Goal: Task Accomplishment & Management: Complete application form

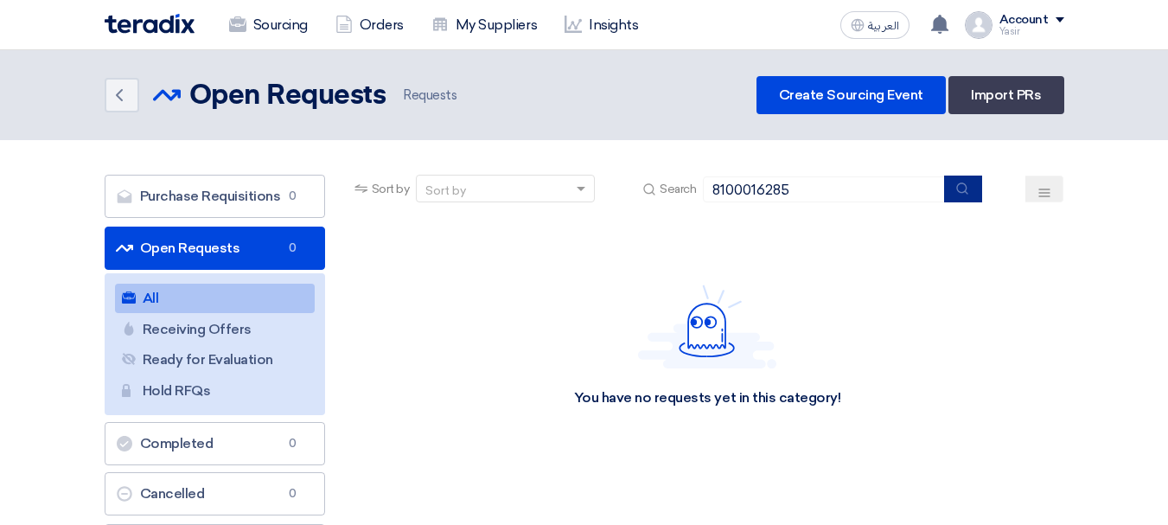
type input "8100016285"
click at [958, 193] on icon "submit" at bounding box center [962, 189] width 14 height 14
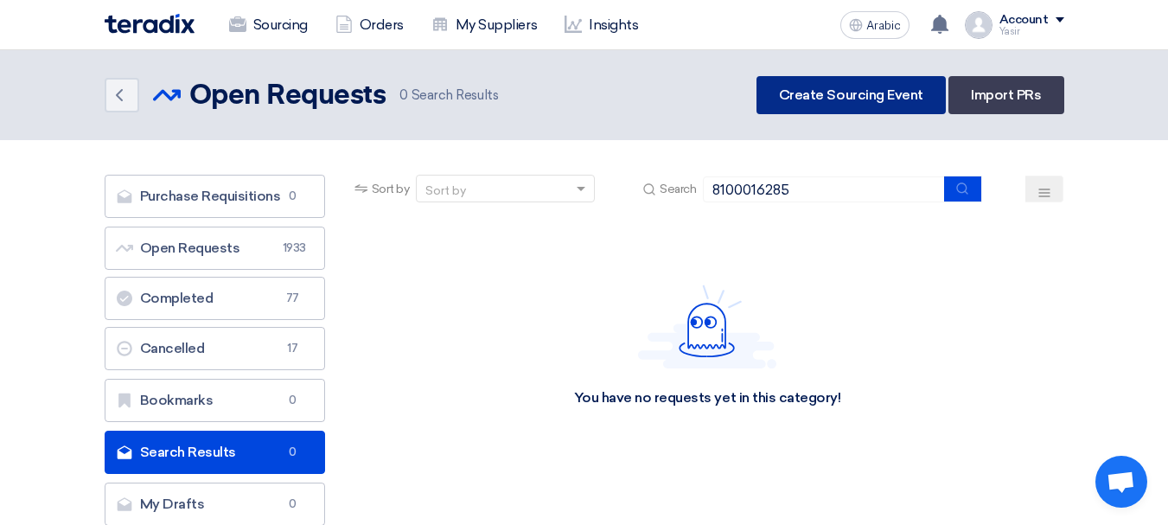
click at [897, 90] on font "Create Sourcing Event" at bounding box center [851, 94] width 144 height 16
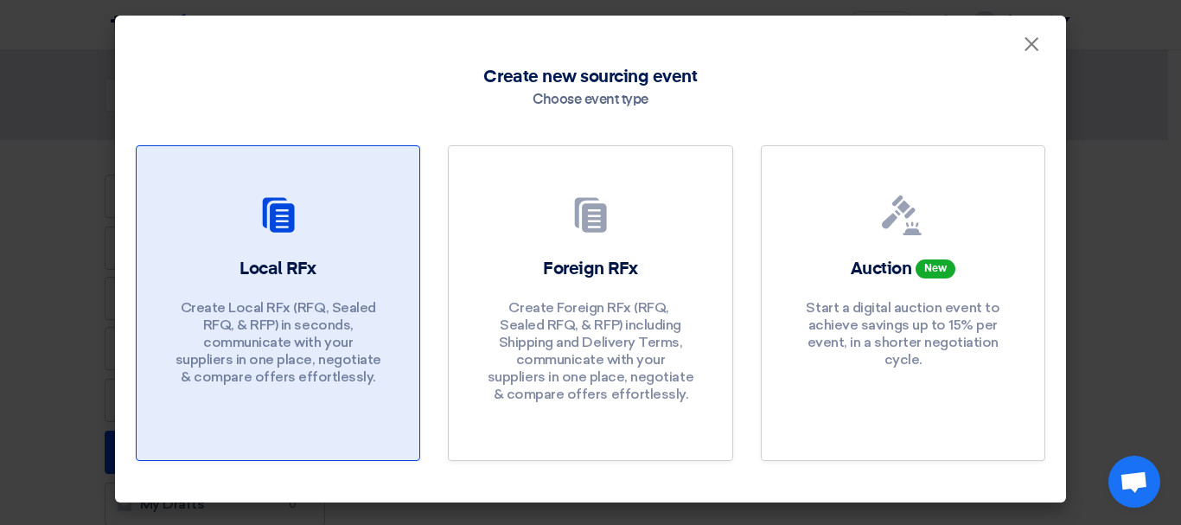
drag, startPoint x: 232, startPoint y: 240, endPoint x: 270, endPoint y: 246, distance: 38.4
click at [232, 241] on div at bounding box center [277, 219] width 241 height 48
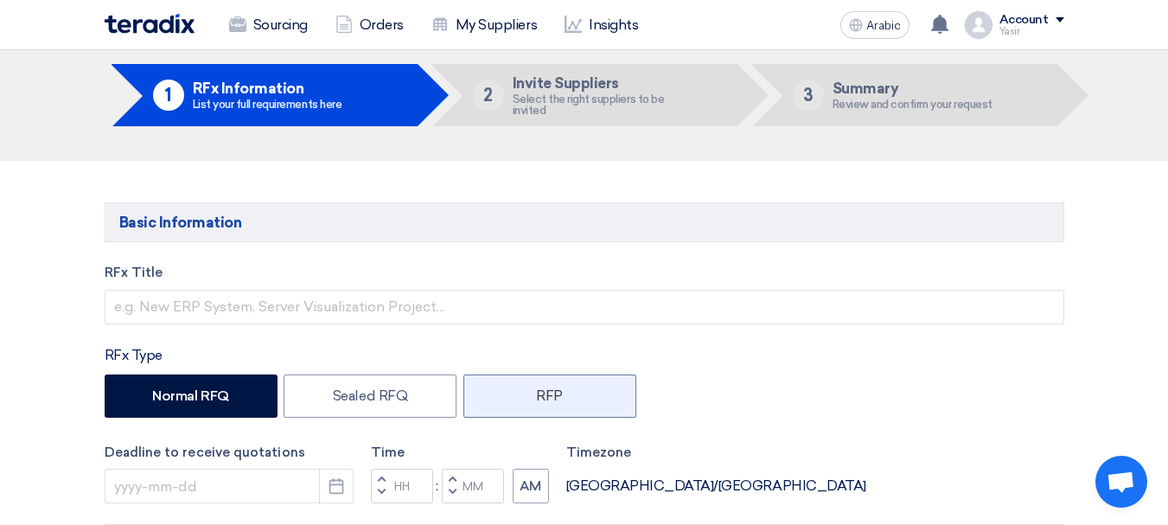
scroll to position [173, 0]
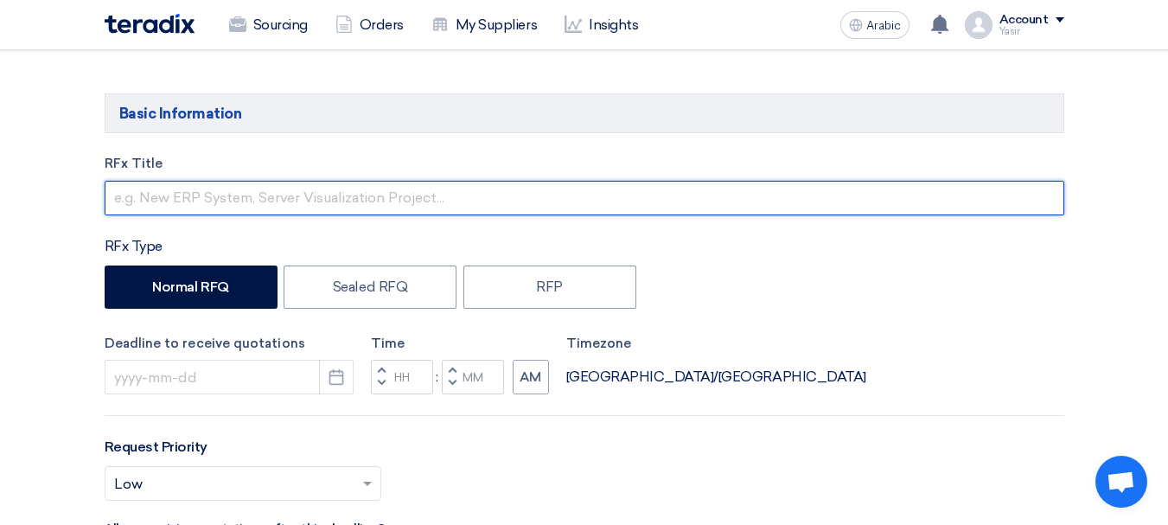
click at [165, 195] on input "text" at bounding box center [585, 198] width 960 height 35
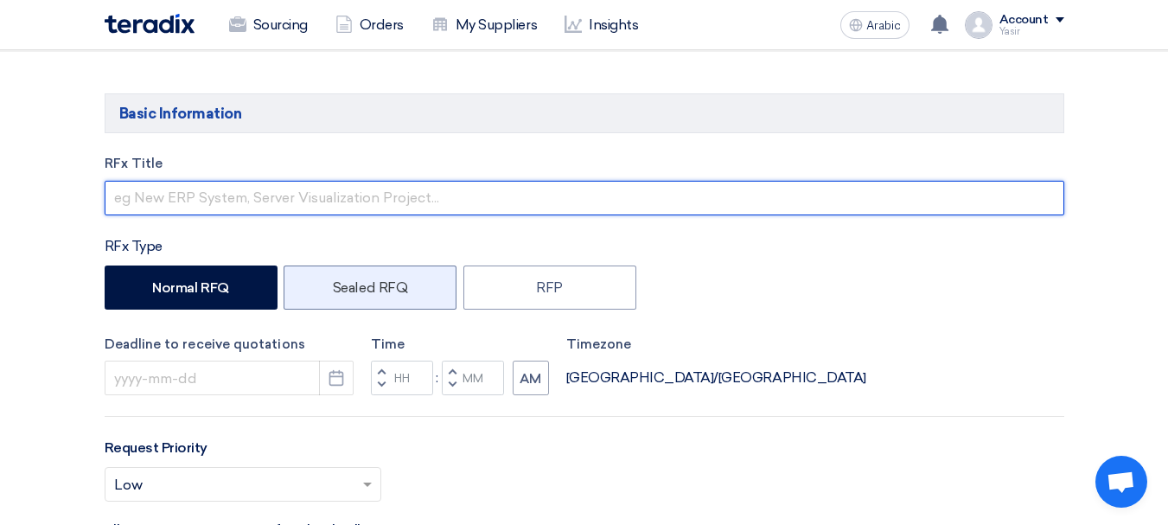
paste input "8100016285"
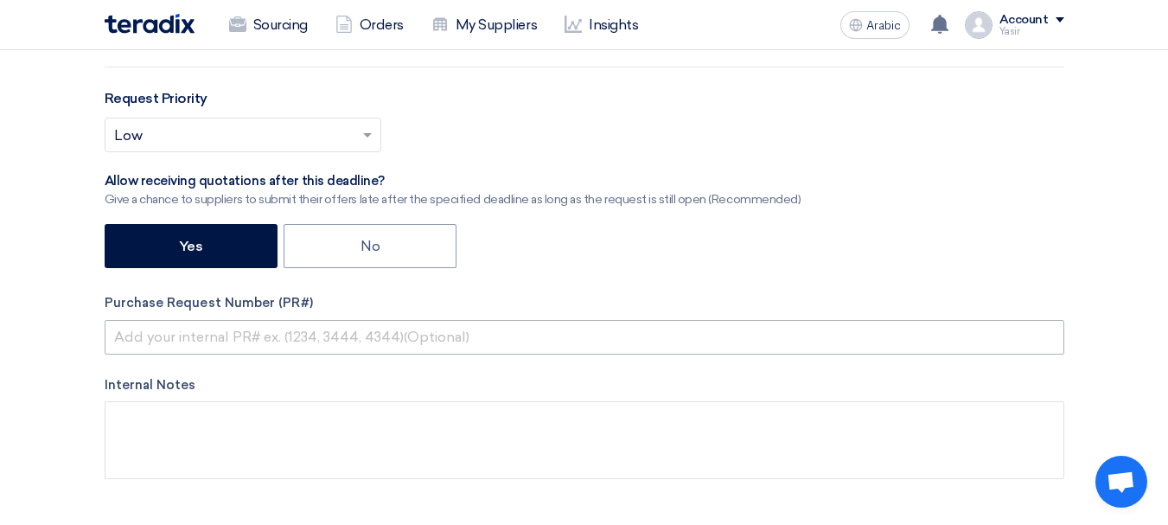
type input "8100016285"
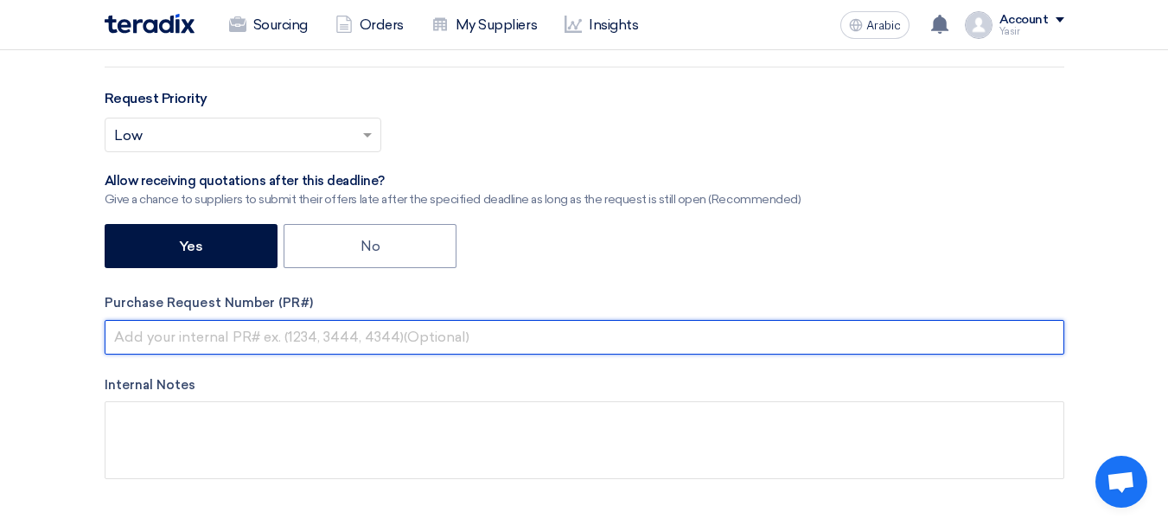
click at [211, 330] on input "text" at bounding box center [585, 337] width 960 height 35
paste input "8100016285"
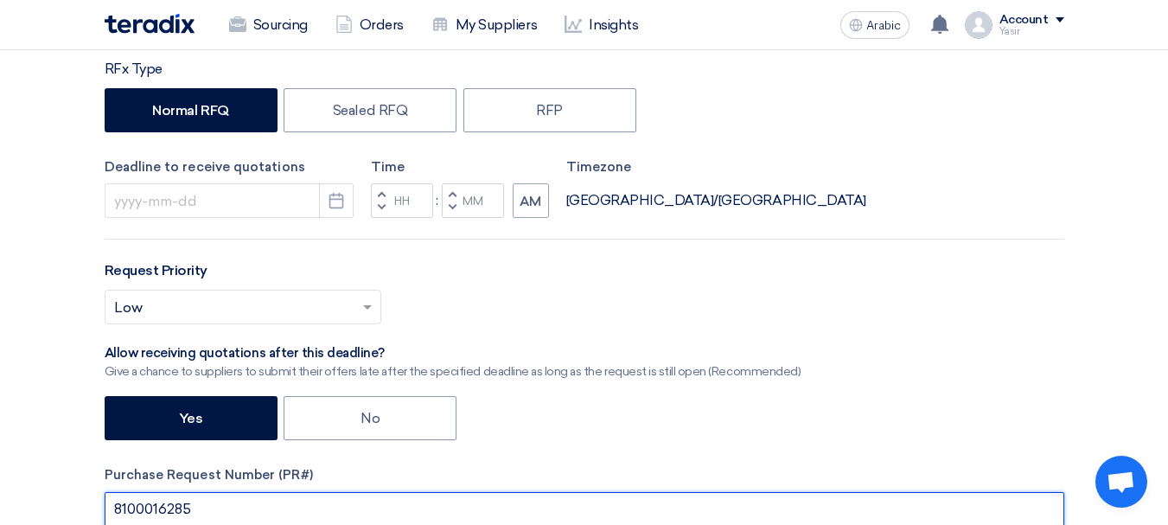
scroll to position [349, 0]
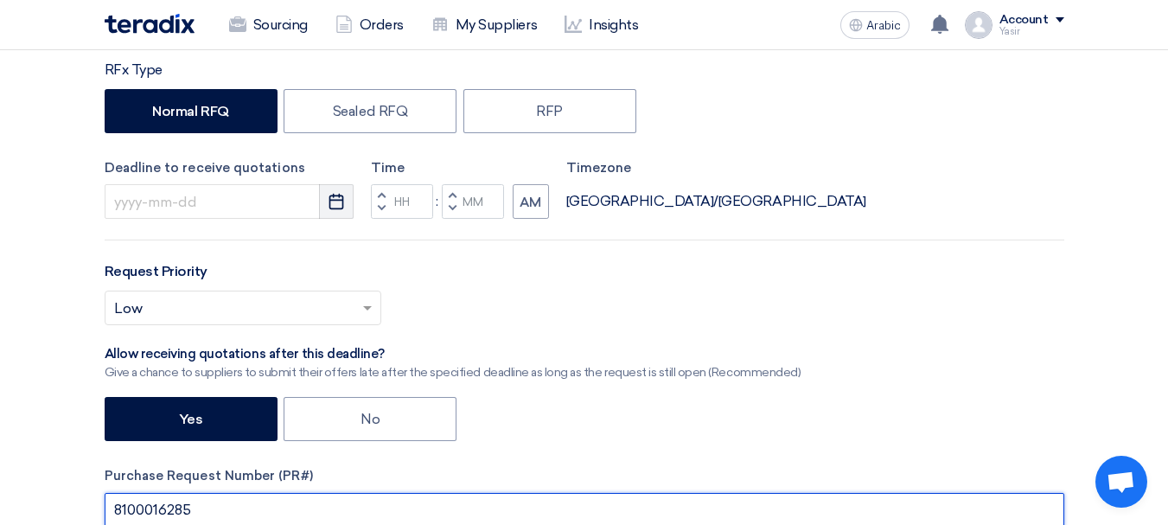
type input "8100016285"
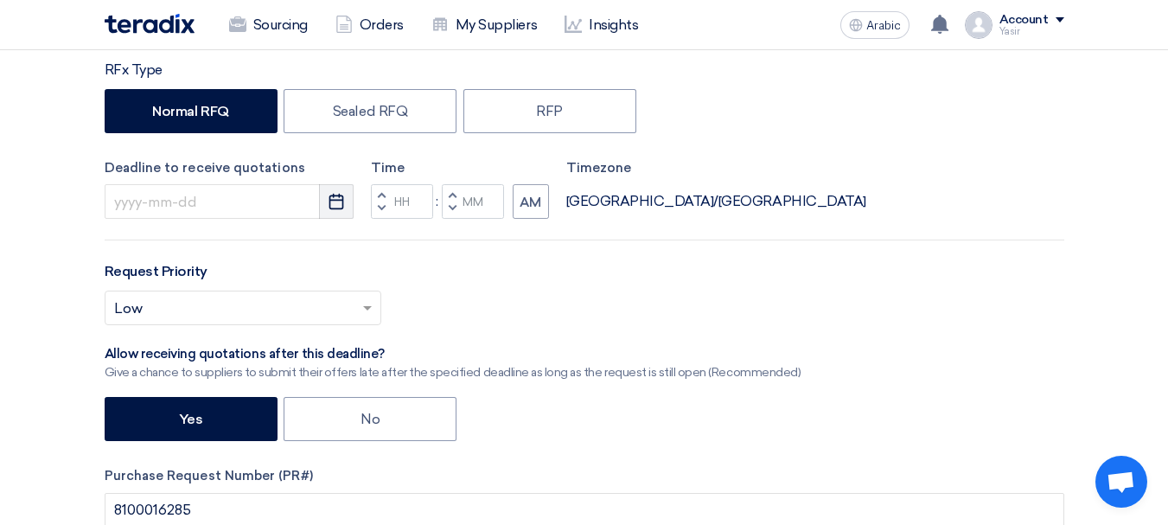
click at [331, 203] on icon "Pick a date" at bounding box center [336, 201] width 17 height 17
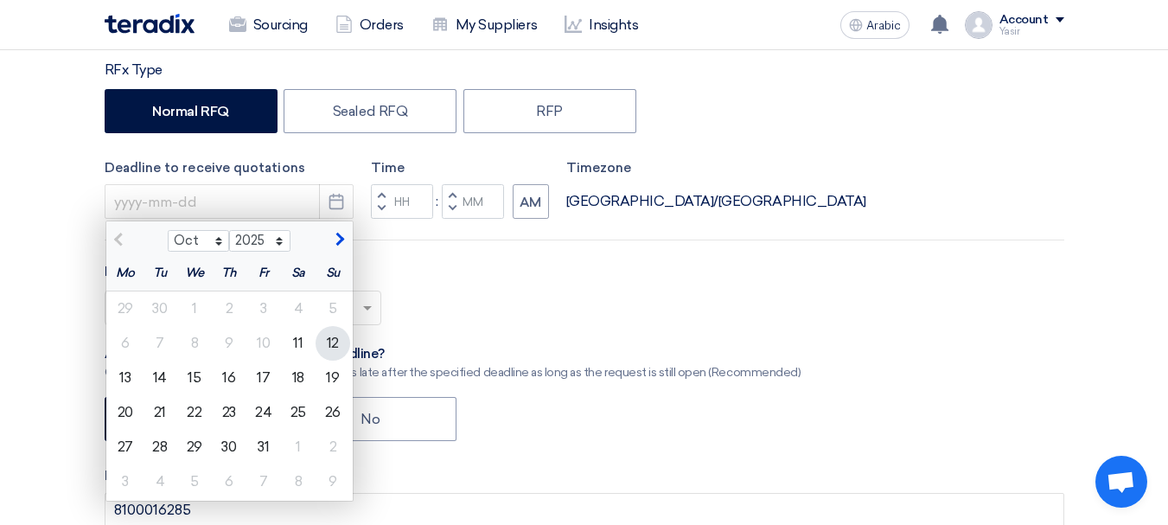
click at [333, 343] on font "12" at bounding box center [333, 343] width 12 height 16
type input "10/12/2025"
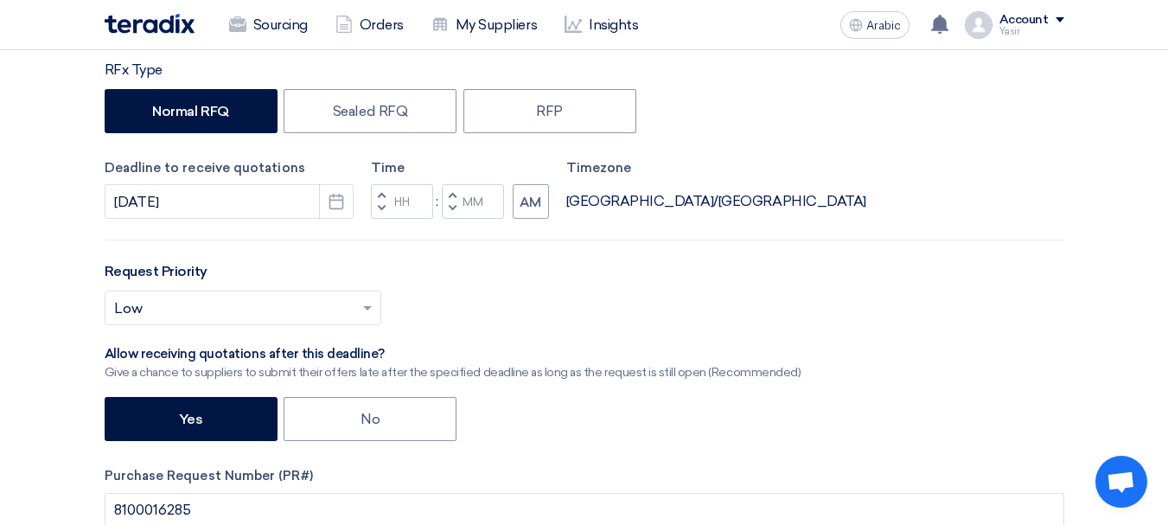
click at [389, 214] on button "Decrement hours" at bounding box center [381, 209] width 21 height 22
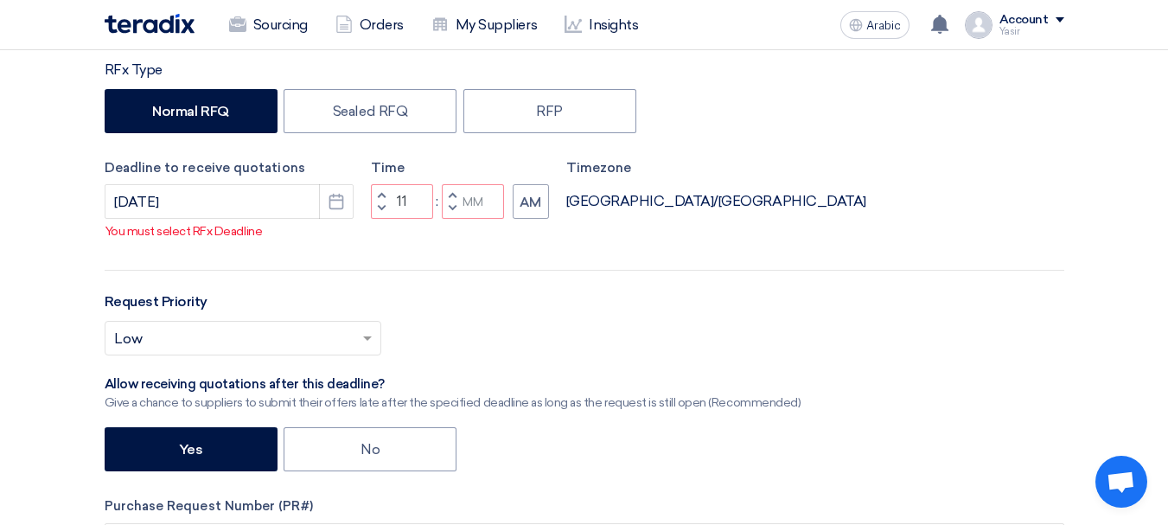
click at [457, 220] on button "Decrement minutes" at bounding box center [452, 209] width 21 height 22
type input "10"
type input "59"
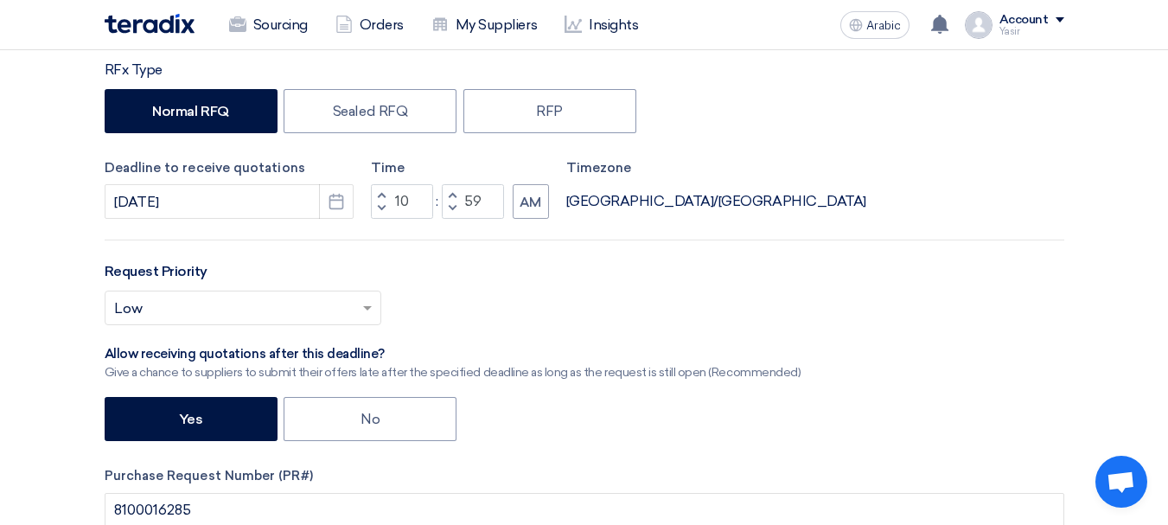
scroll to position [436, 0]
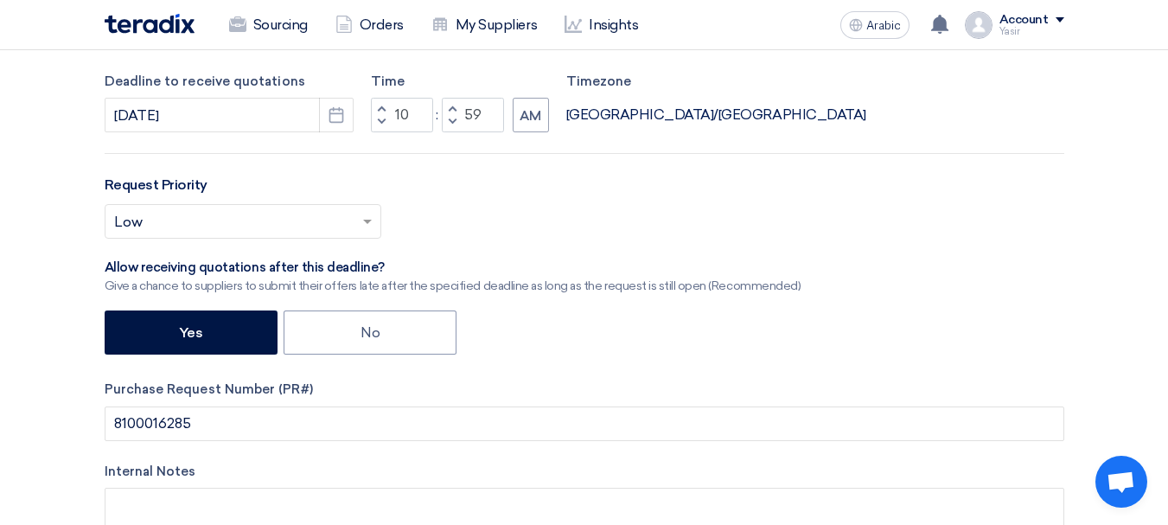
click at [385, 121] on button "Decrement hours" at bounding box center [381, 123] width 21 height 22
click at [384, 108] on span "button" at bounding box center [381, 108] width 6 height 10
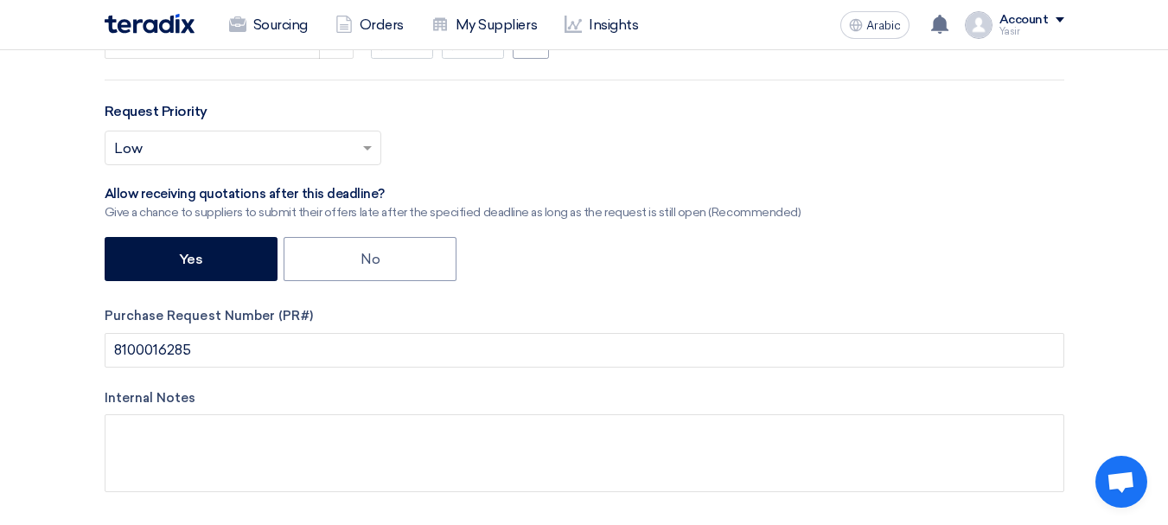
scroll to position [349, 0]
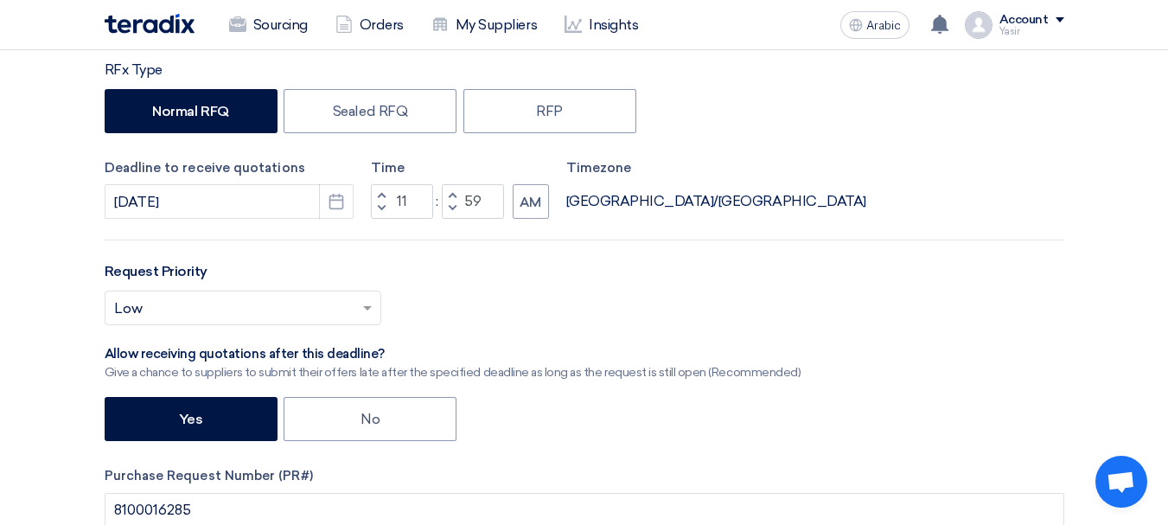
click at [380, 210] on span "button" at bounding box center [381, 208] width 6 height 10
type input "10"
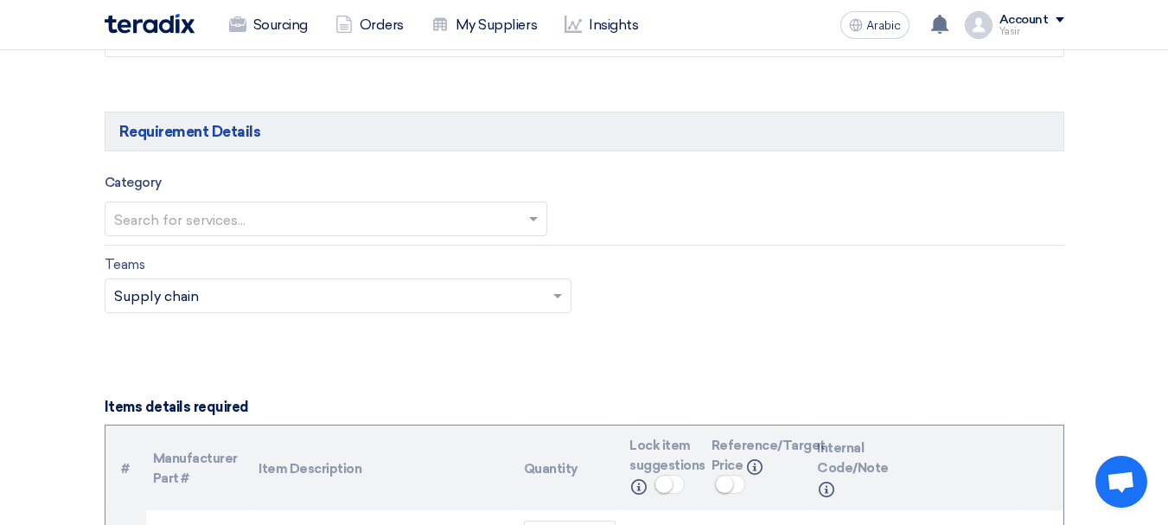
scroll to position [955, 0]
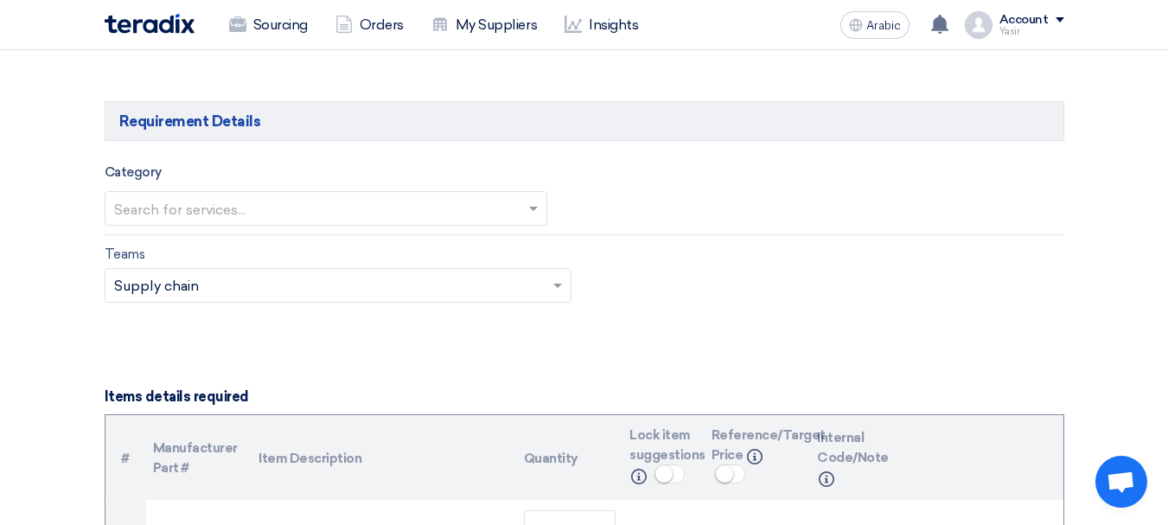
click at [233, 207] on input "text" at bounding box center [317, 209] width 406 height 29
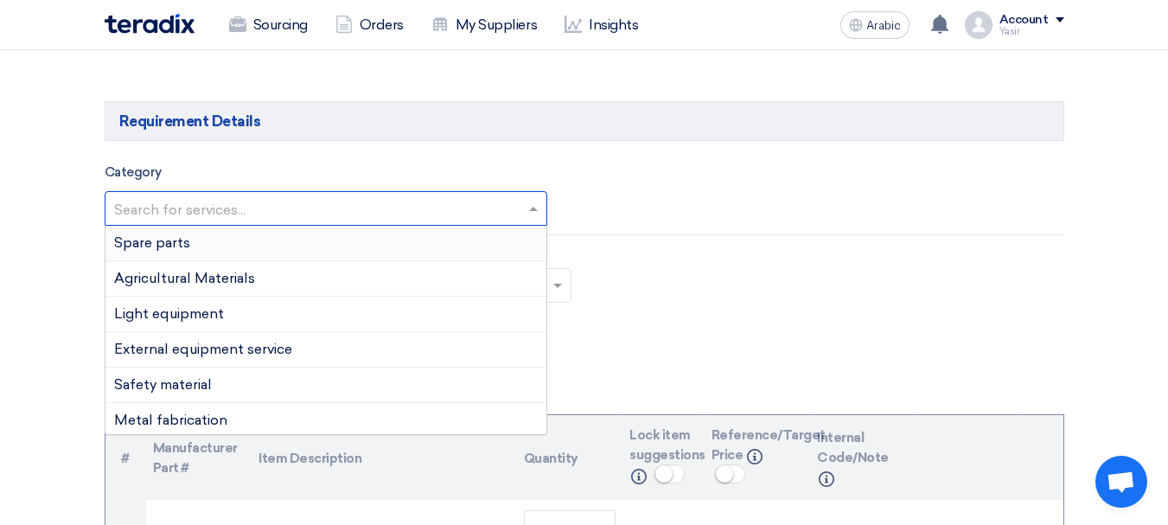
click at [193, 244] on div "Spare parts" at bounding box center [325, 243] width 441 height 35
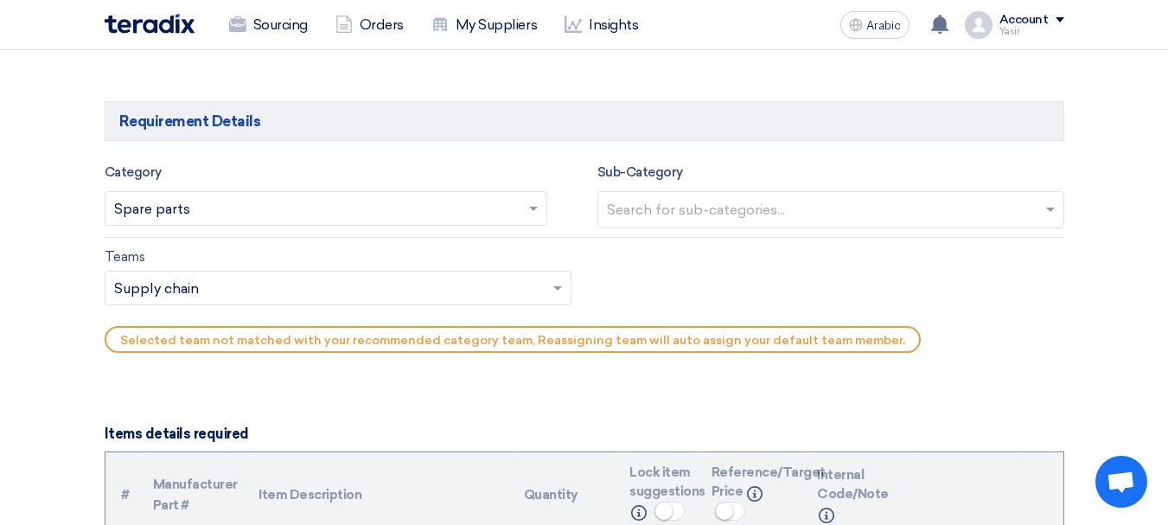
drag, startPoint x: 803, startPoint y: 213, endPoint x: 794, endPoint y: 216, distance: 10.1
click at [803, 212] on input "text" at bounding box center [833, 211] width 452 height 29
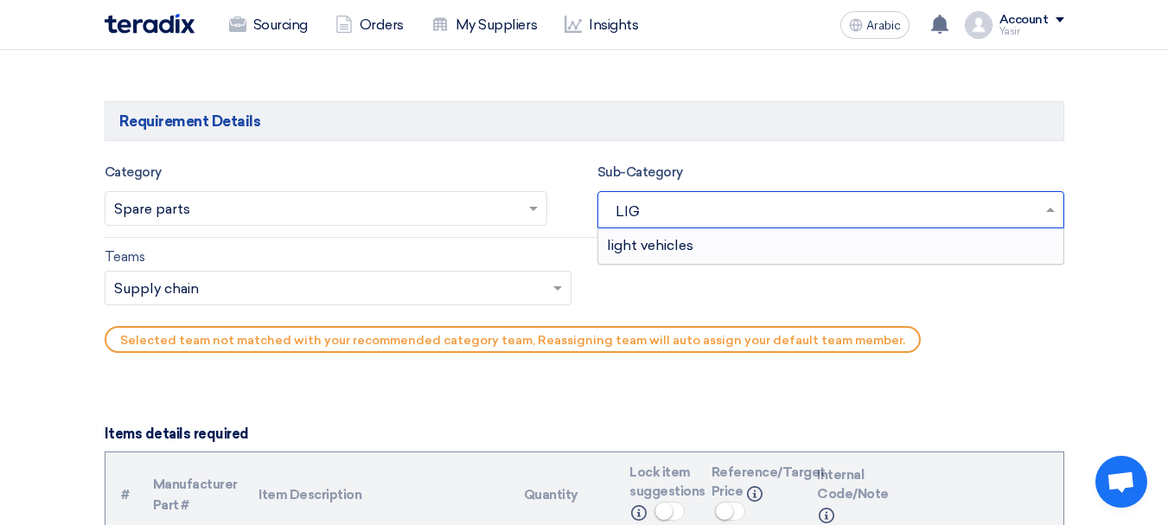
type input "LIGH"
click at [677, 230] on div "light vehicles" at bounding box center [830, 245] width 465 height 35
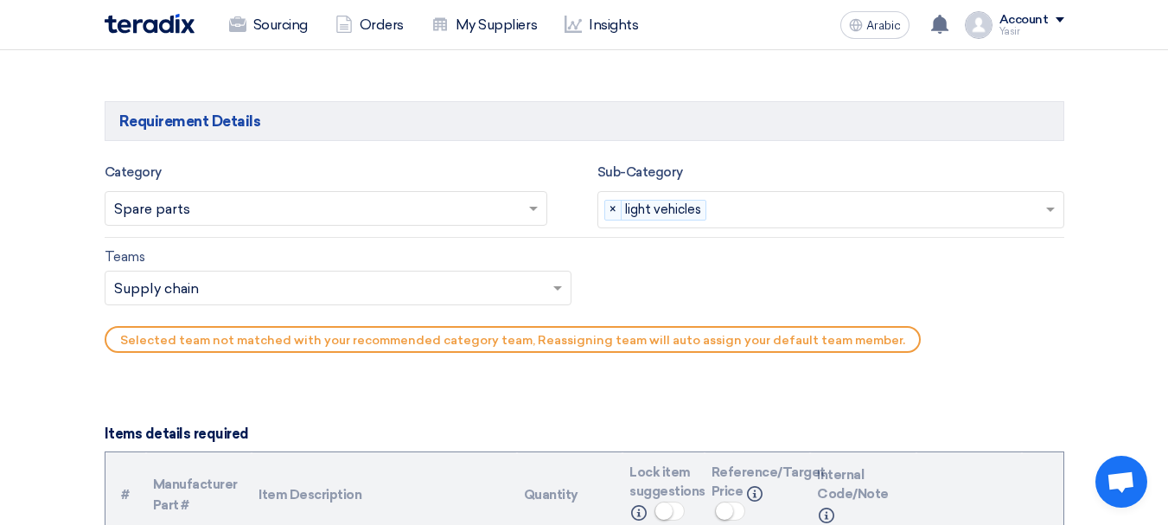
click at [176, 284] on input "text" at bounding box center [329, 290] width 431 height 29
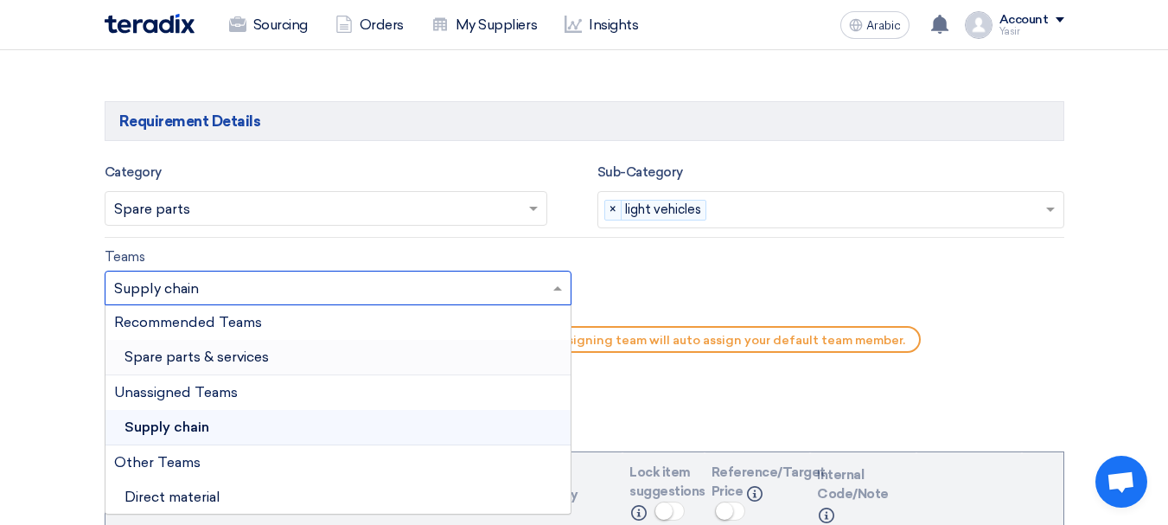
click at [174, 362] on font "Spare parts & services" at bounding box center [197, 356] width 144 height 16
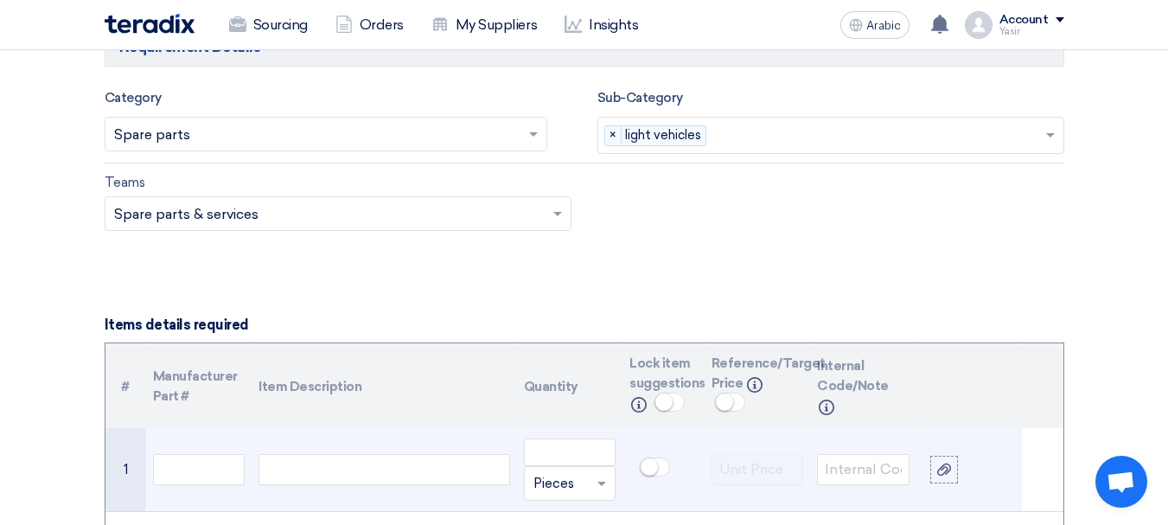
scroll to position [1127, 0]
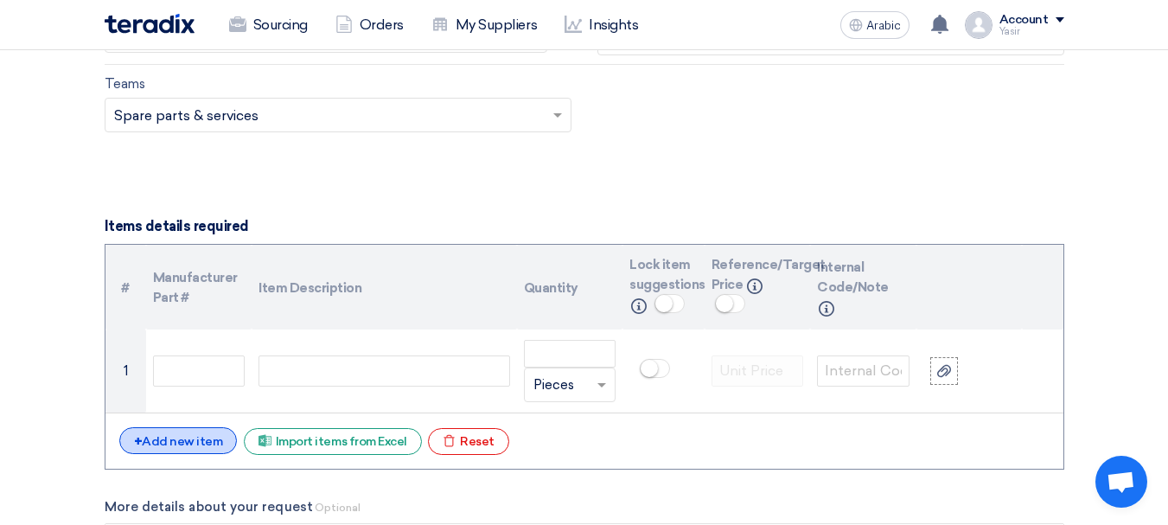
click at [152, 434] on font "Add new item" at bounding box center [182, 441] width 80 height 15
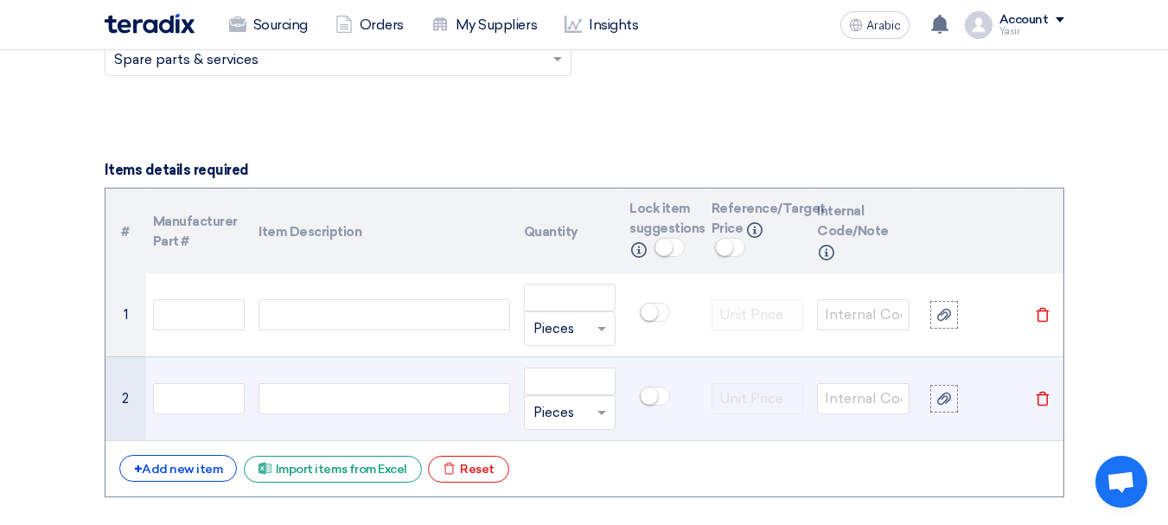
scroll to position [1214, 0]
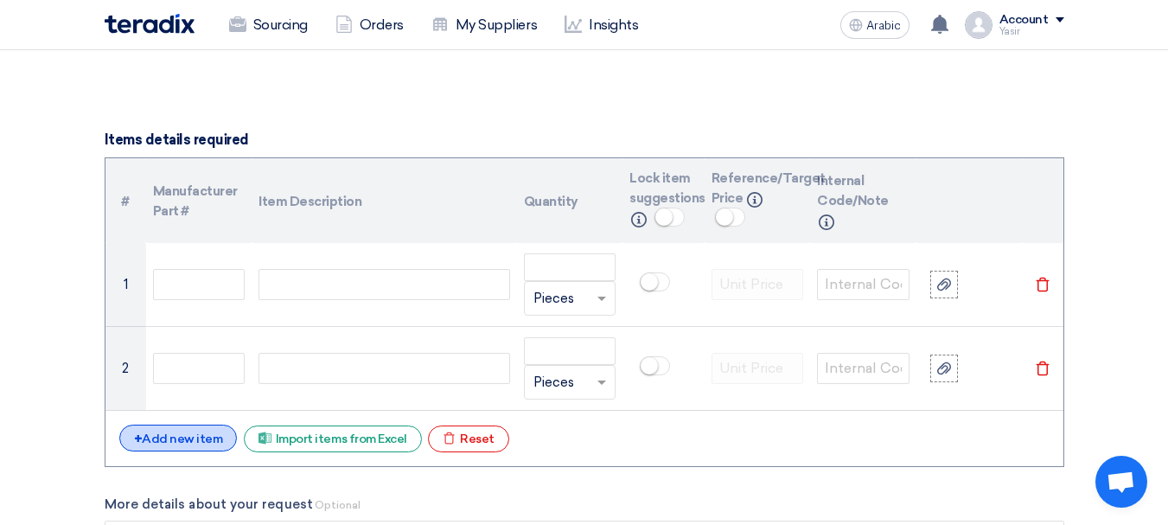
click at [182, 444] on font "Add new item" at bounding box center [182, 438] width 80 height 15
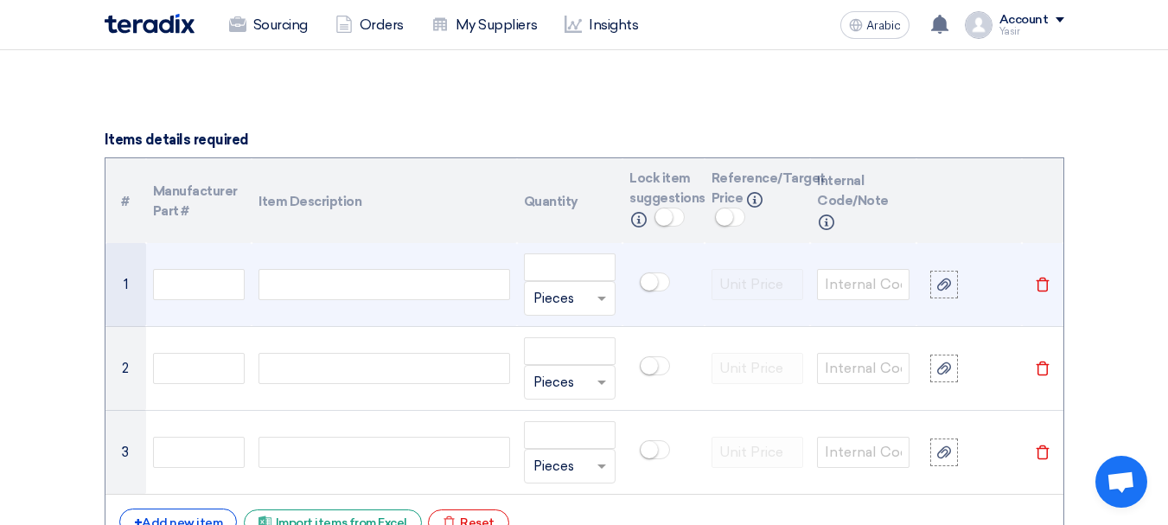
click at [304, 289] on div at bounding box center [384, 284] width 251 height 31
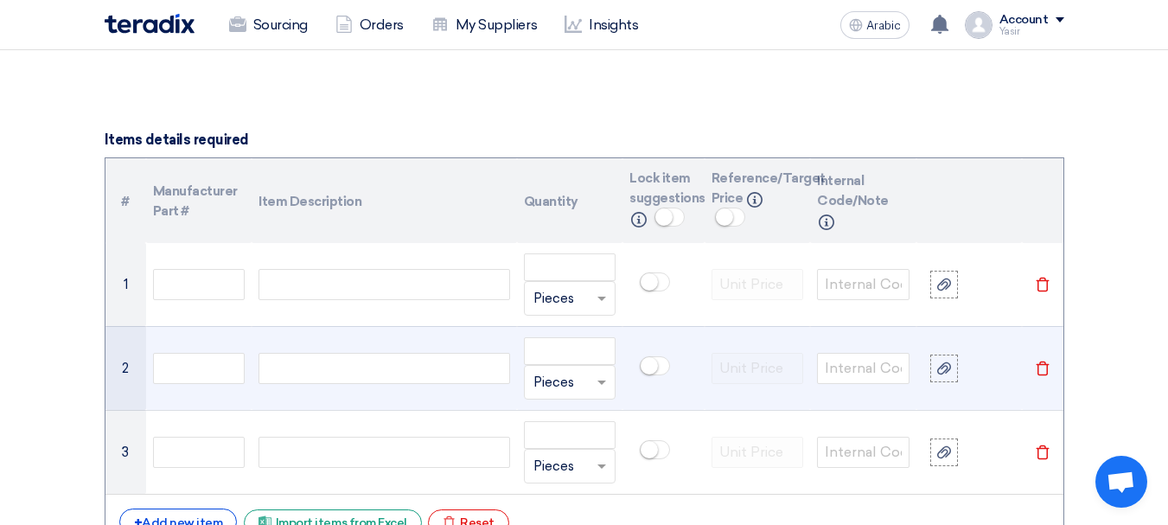
click at [192, 387] on td at bounding box center [199, 368] width 106 height 84
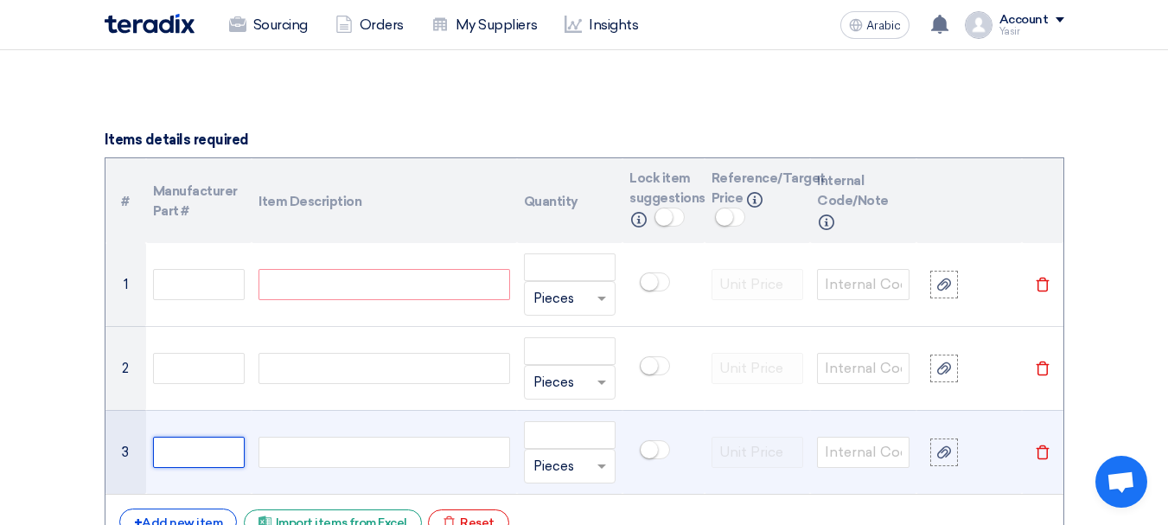
click at [185, 445] on input "text" at bounding box center [199, 452] width 93 height 31
click at [311, 451] on div at bounding box center [384, 452] width 251 height 31
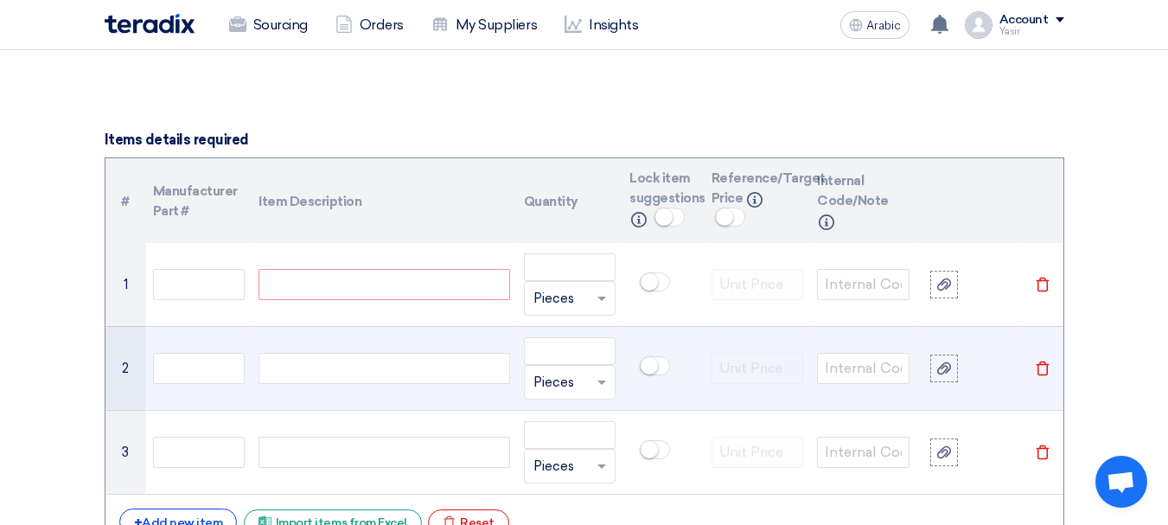
click at [329, 357] on div at bounding box center [384, 368] width 251 height 31
click at [163, 361] on input "text" at bounding box center [199, 368] width 93 height 31
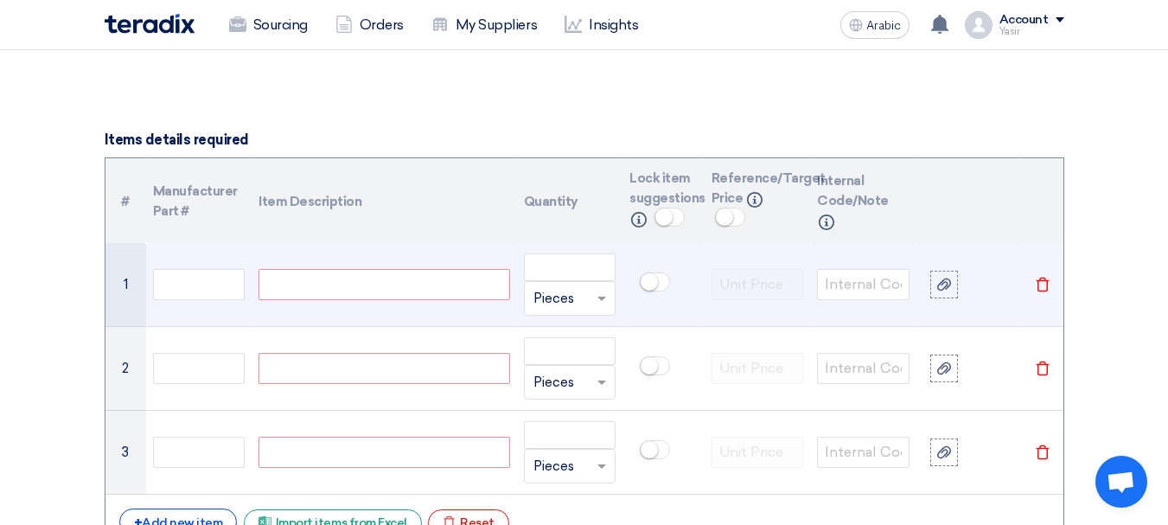
click at [330, 281] on div at bounding box center [384, 284] width 251 height 31
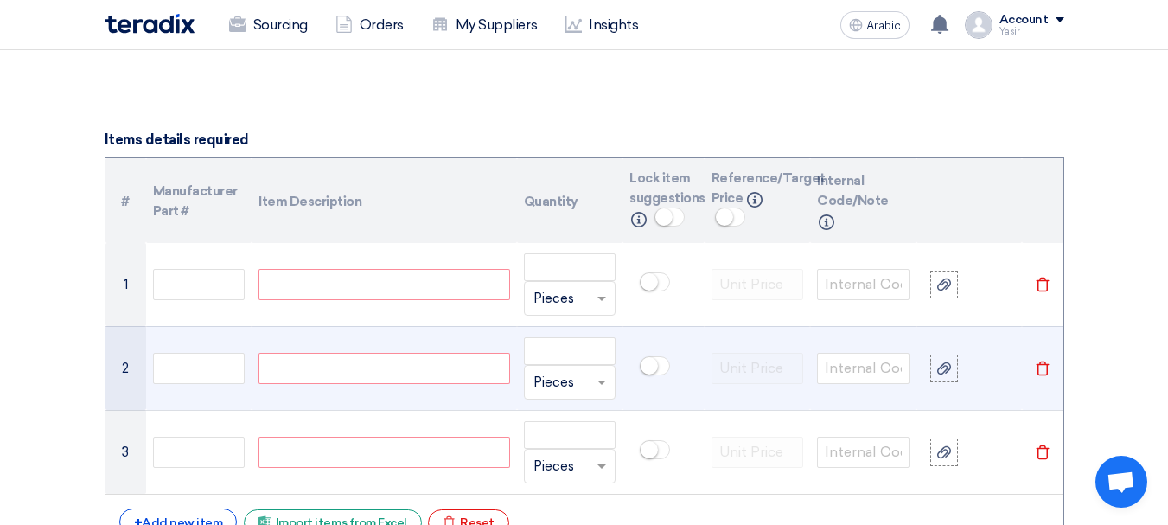
paste div
click at [342, 360] on div at bounding box center [384, 368] width 251 height 31
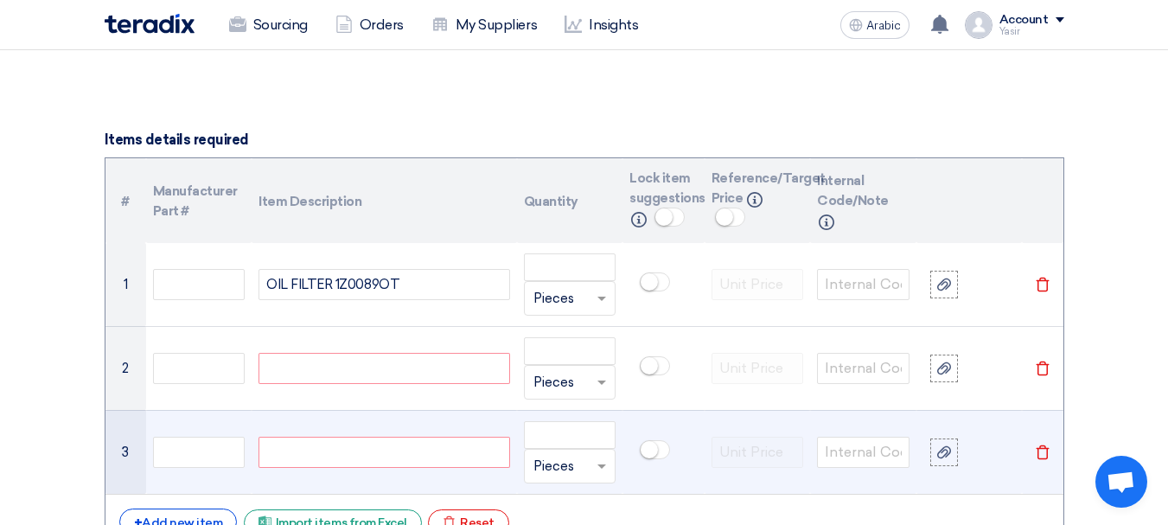
paste div
click at [317, 442] on div at bounding box center [384, 452] width 251 height 31
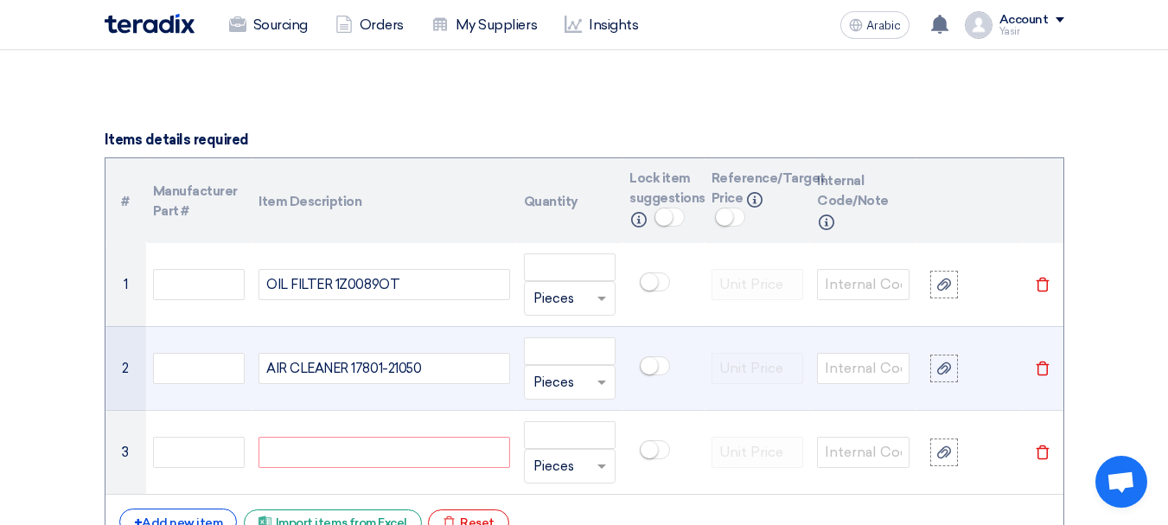
paste div
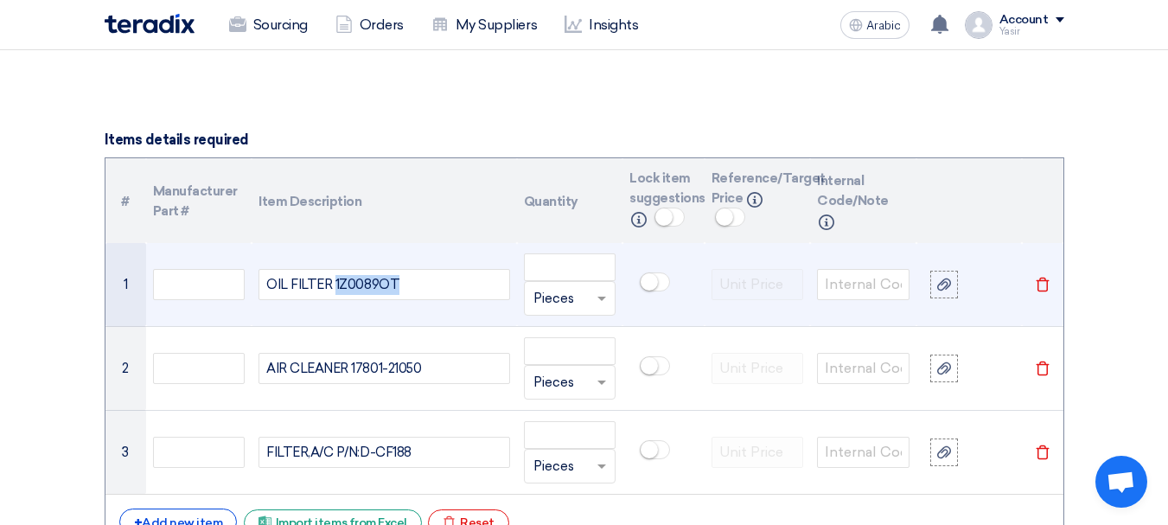
drag, startPoint x: 332, startPoint y: 287, endPoint x: 484, endPoint y: 315, distance: 154.7
click at [484, 315] on td "OIL FILTER 1Z0089OT" at bounding box center [384, 285] width 265 height 84
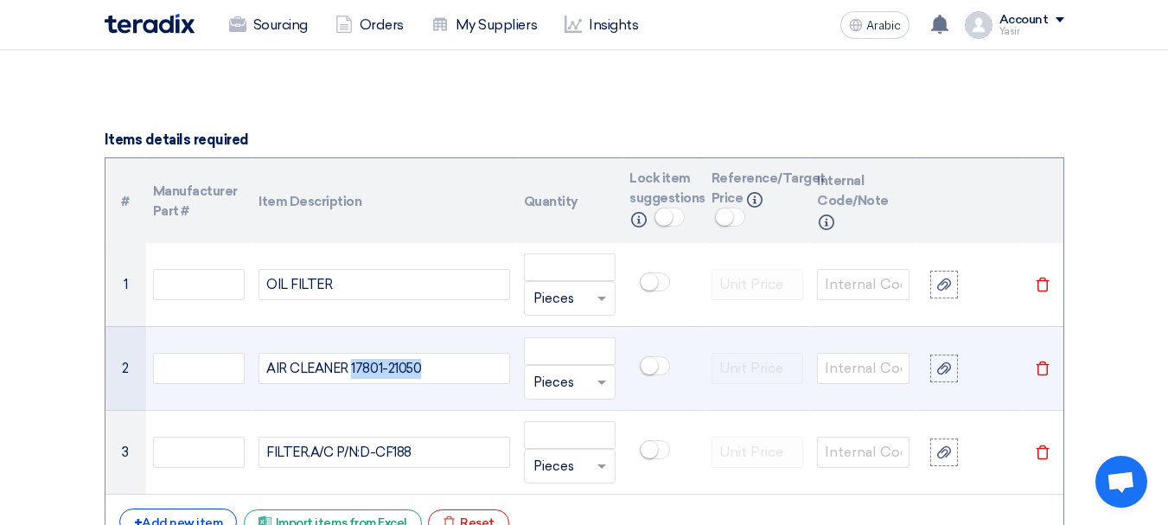
drag, startPoint x: 352, startPoint y: 369, endPoint x: 495, endPoint y: 384, distance: 143.4
click at [495, 385] on td "AIR CLEANER 17801-21050" at bounding box center [384, 368] width 265 height 84
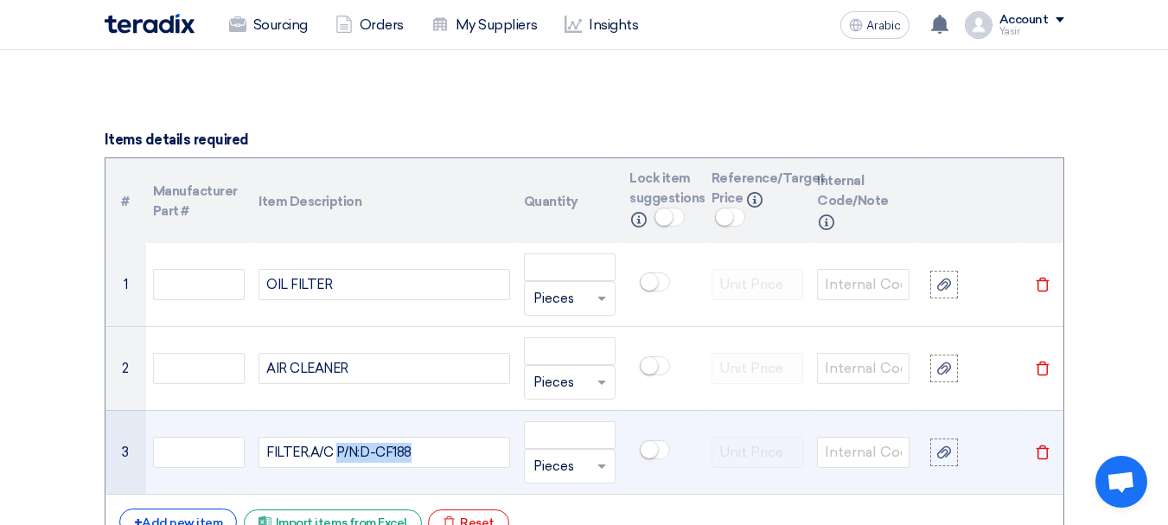
drag, startPoint x: 334, startPoint y: 449, endPoint x: 661, endPoint y: 474, distance: 327.8
click at [660, 476] on tr "3 FILTER,A/C P/N:D-CF188 Unit × Pieces Delete" at bounding box center [584, 452] width 958 height 84
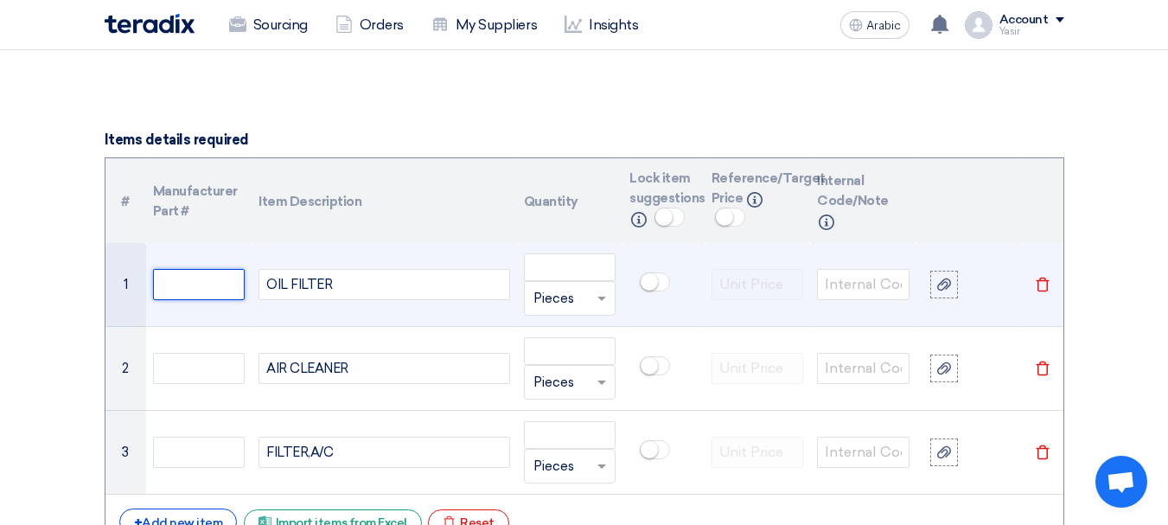
click at [185, 288] on input "text" at bounding box center [199, 284] width 93 height 31
paste input "EA008-1900-AB"
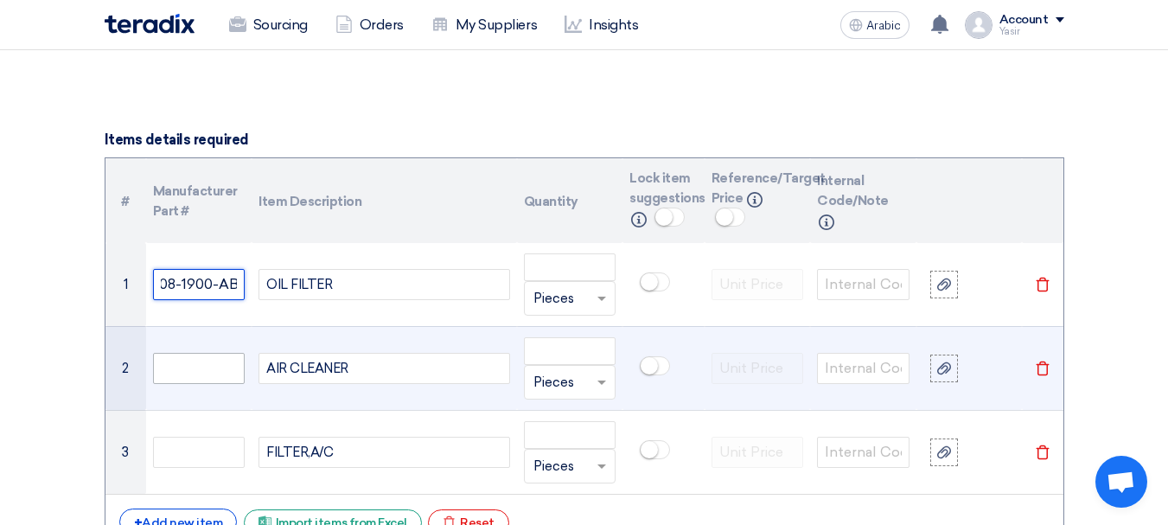
type input "EA008-1900-AB"
click at [190, 360] on input "text" at bounding box center [199, 368] width 93 height 31
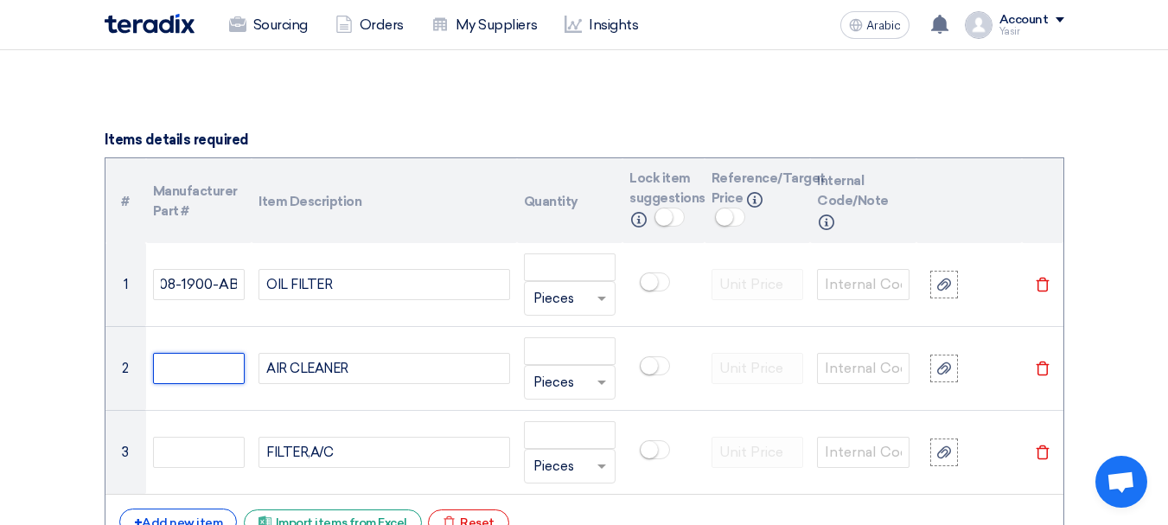
scroll to position [0, 0]
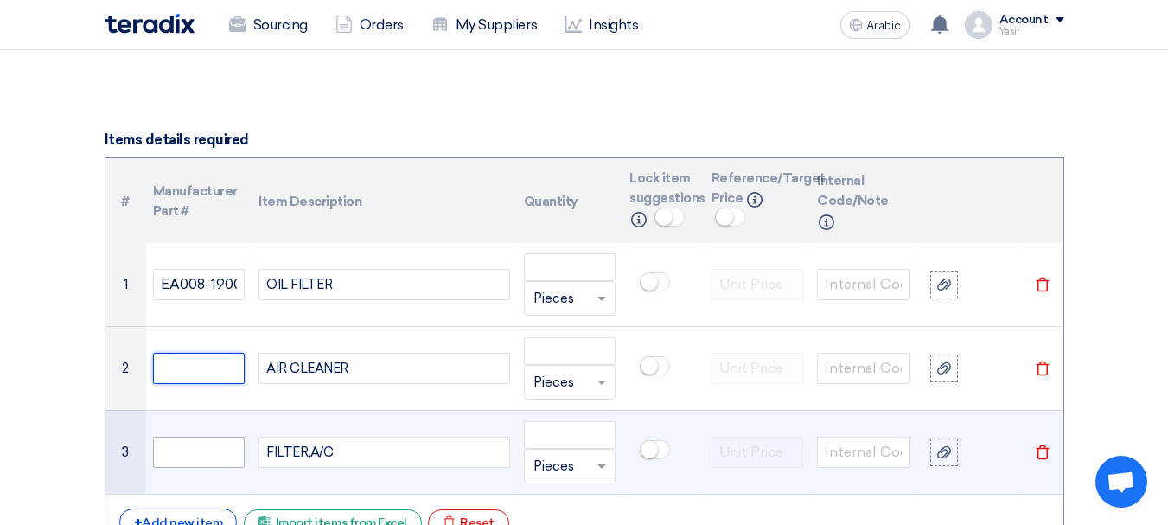
paste input "B511F210501-0200"
type input "B511F210501-0200"
click at [184, 462] on input "text" at bounding box center [199, 452] width 93 height 31
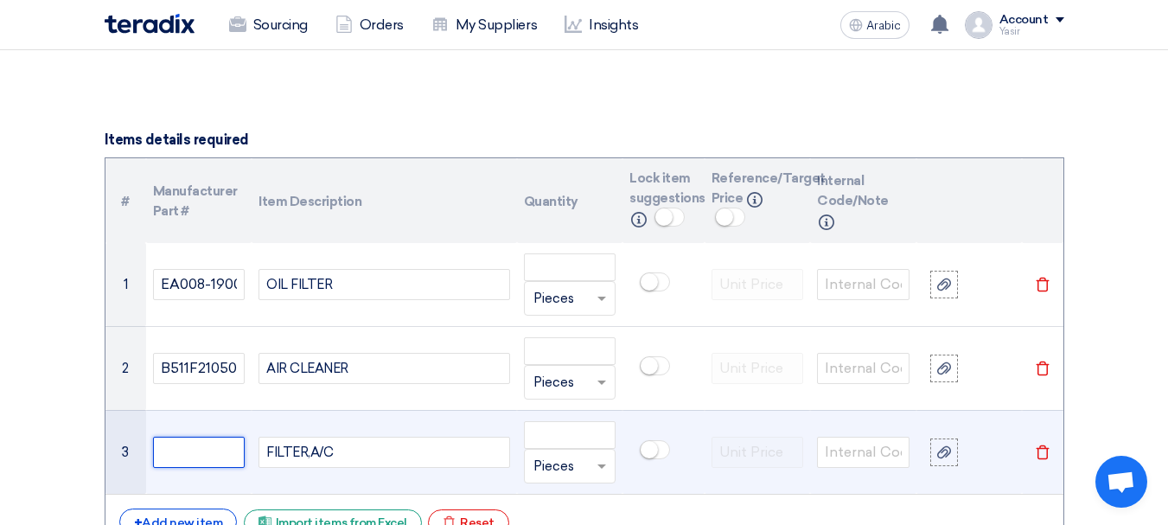
paste input "B511F280103-1800"
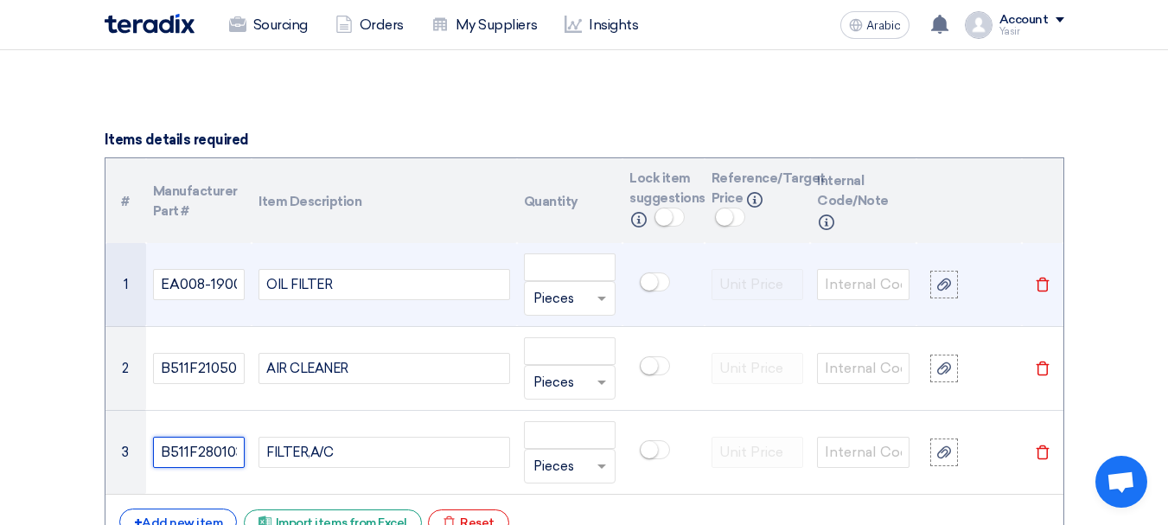
scroll to position [0, 42]
type input "B511F280103-1800"
click at [474, 271] on div "OIL FILTER" at bounding box center [384, 284] width 251 height 31
click at [506, 273] on div "OIL FILTER" at bounding box center [384, 284] width 251 height 31
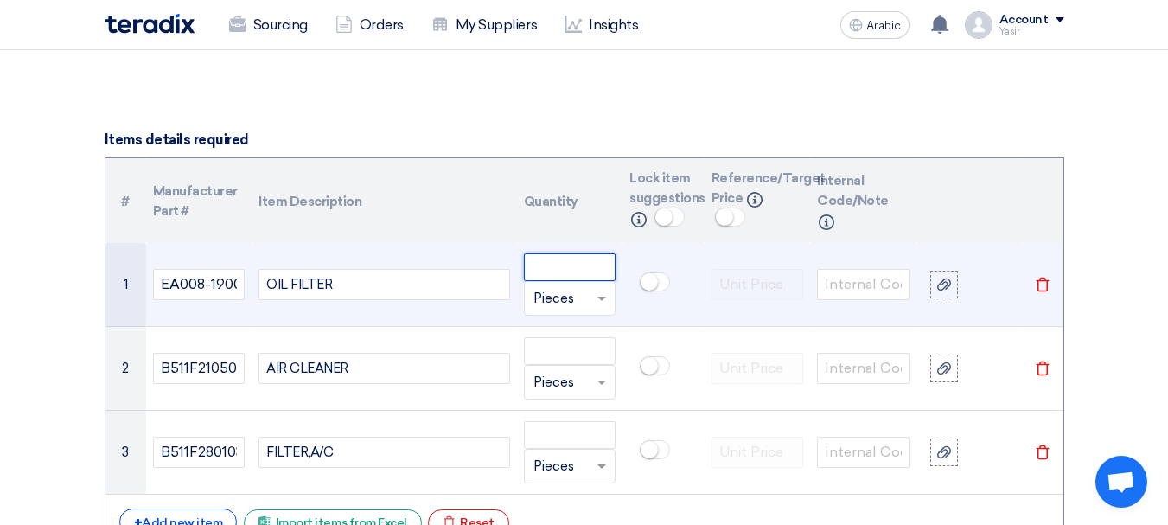
click at [554, 270] on input "number" at bounding box center [570, 267] width 93 height 28
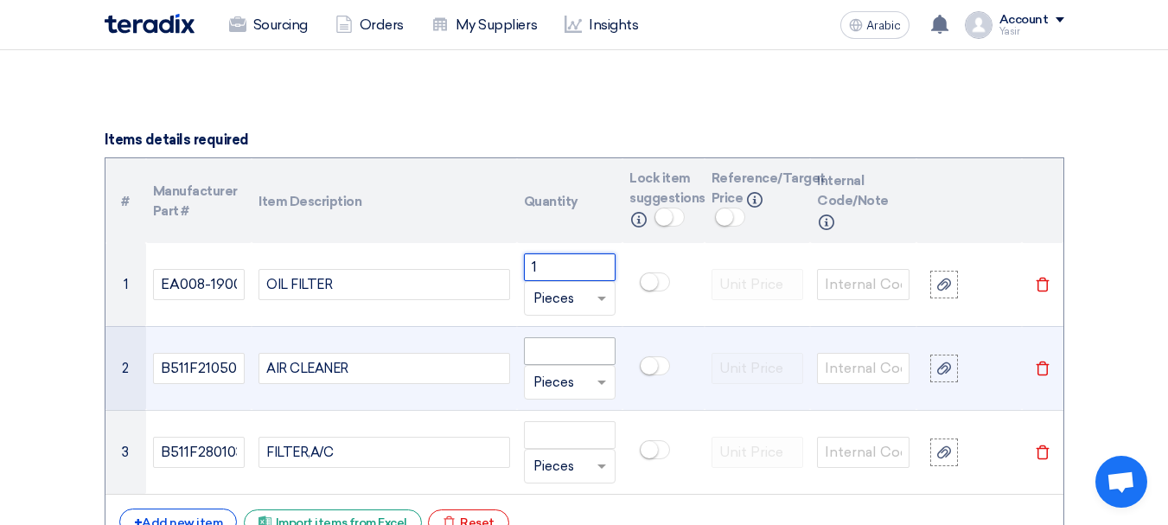
type input "1"
click at [584, 348] on input "number" at bounding box center [570, 351] width 93 height 28
paste input "1"
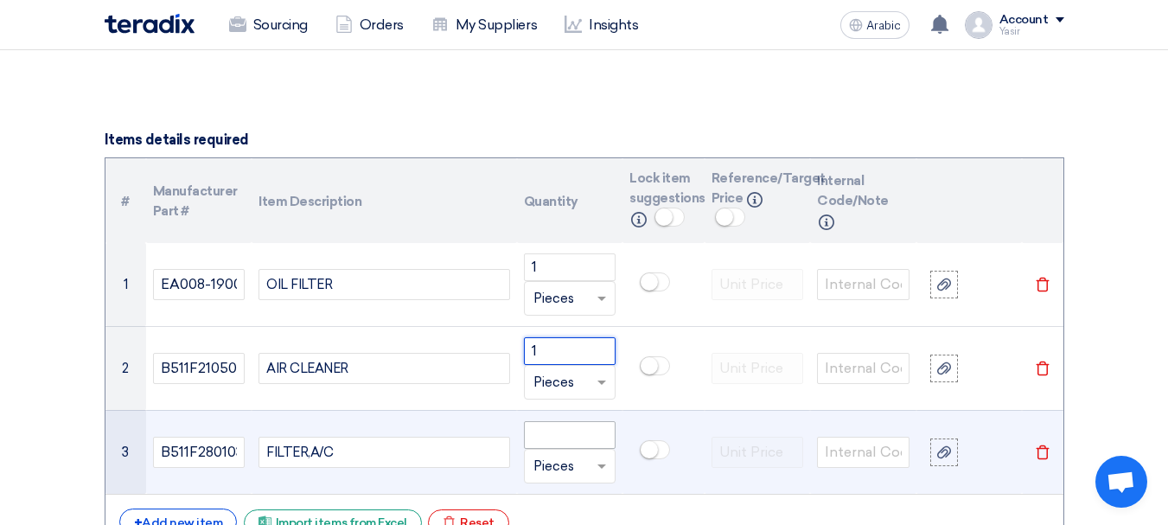
type input "1"
click at [569, 433] on input "number" at bounding box center [570, 435] width 93 height 28
paste input "1"
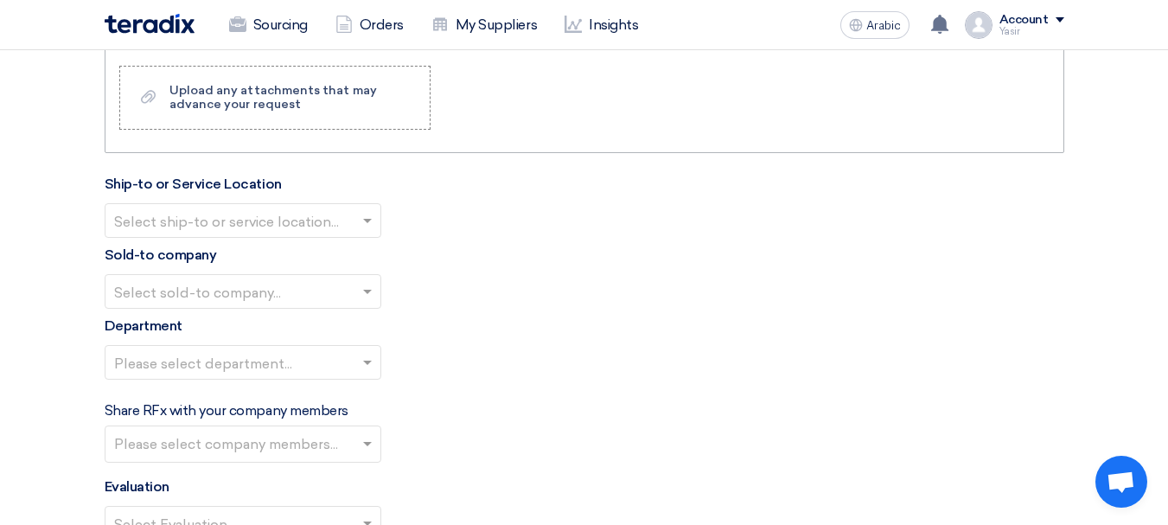
scroll to position [1906, 0]
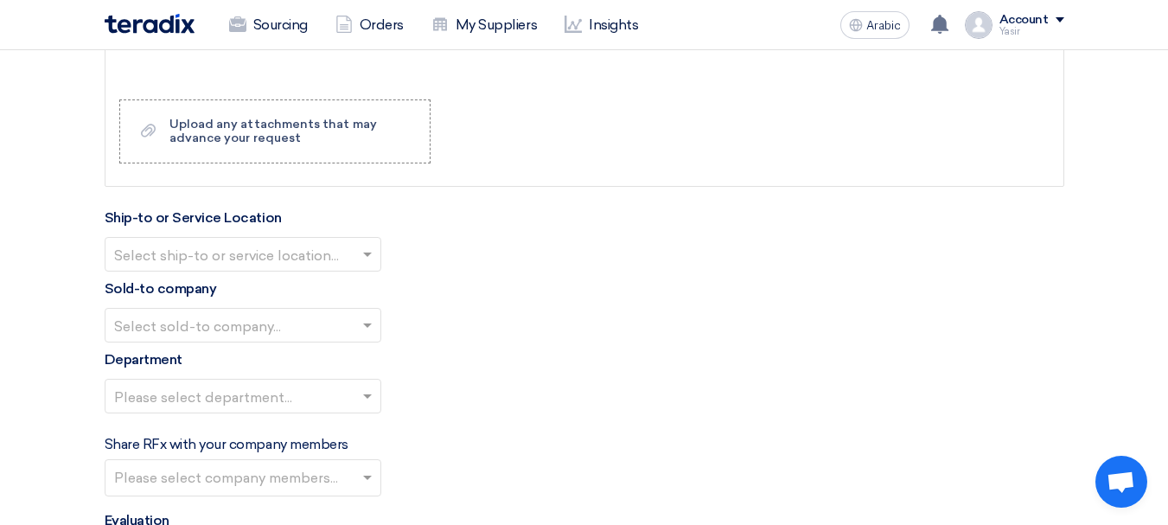
click at [224, 239] on div "Select ship-to or service location..." at bounding box center [243, 254] width 277 height 35
type input "1"
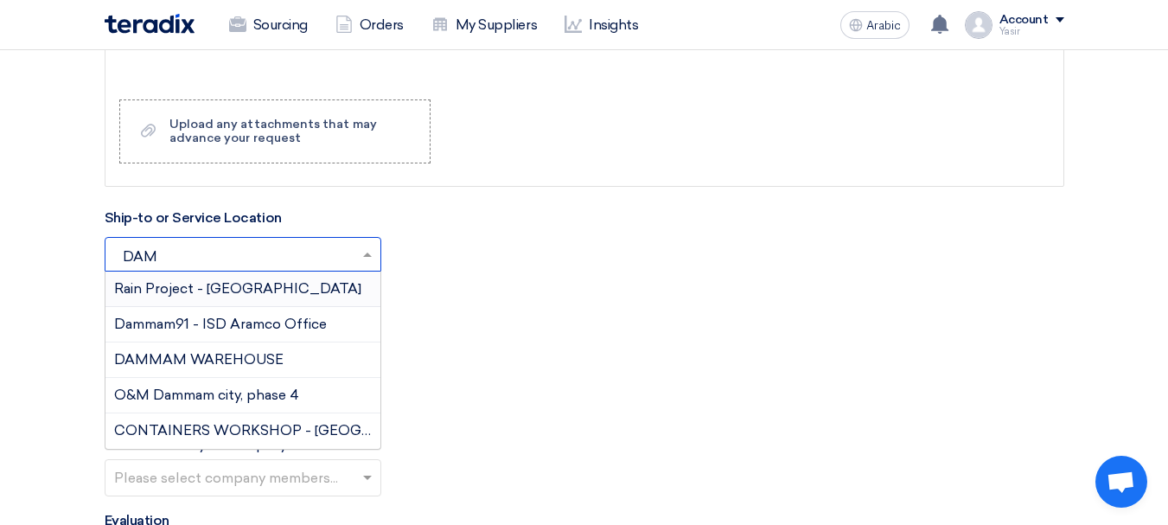
type input "DAMM"
click at [233, 356] on font "DAMMAM WAREHOUSE" at bounding box center [198, 359] width 169 height 16
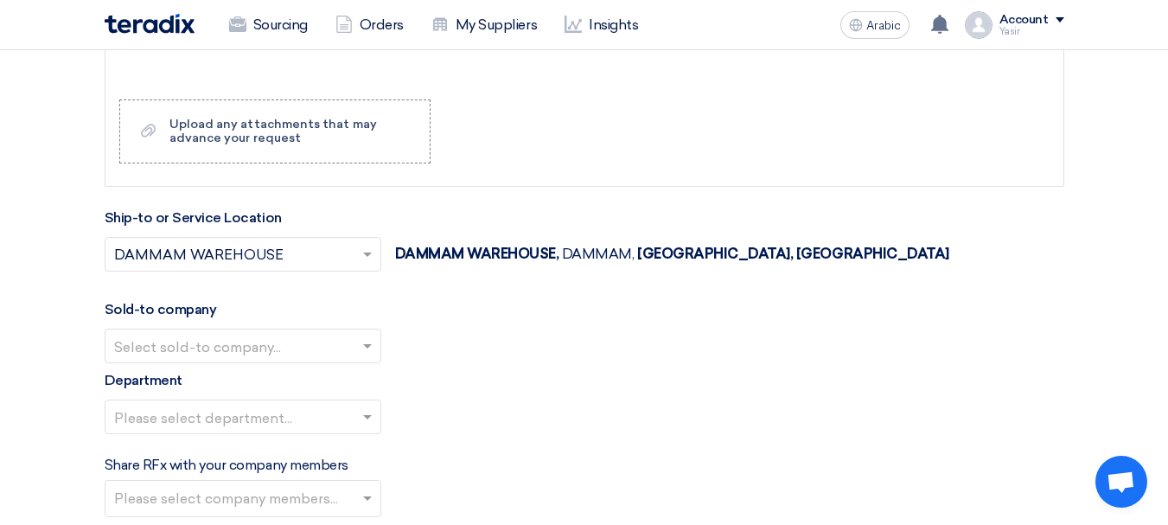
click at [244, 341] on input "text" at bounding box center [234, 347] width 240 height 29
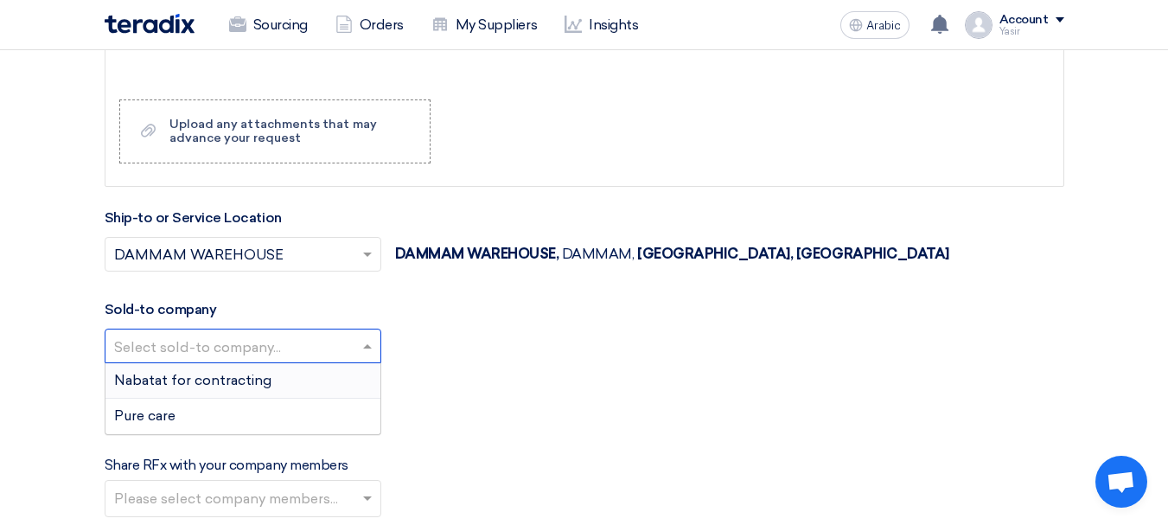
click at [213, 375] on font "Nabatat for contracting" at bounding box center [192, 380] width 157 height 16
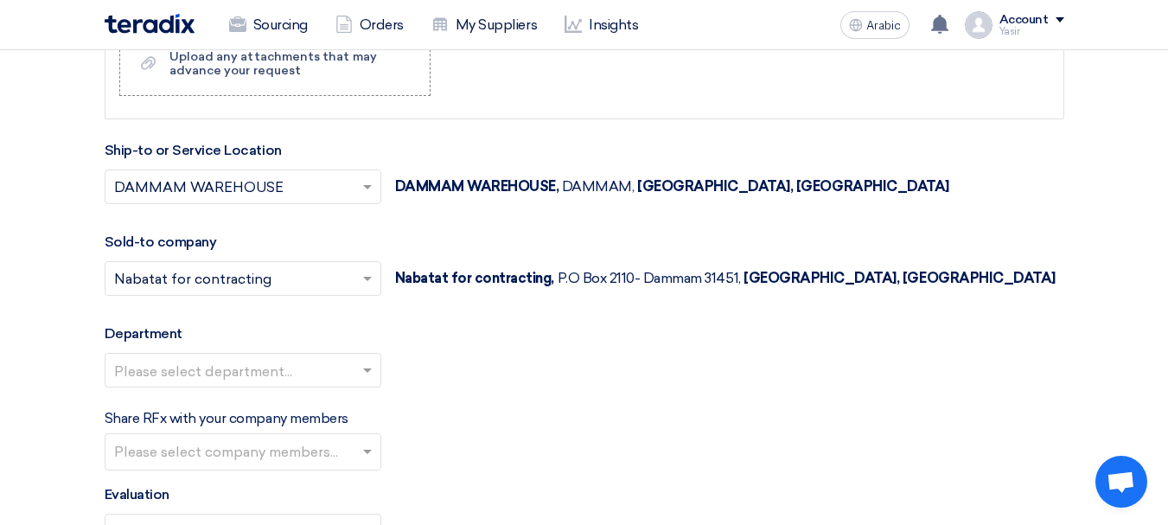
scroll to position [2079, 0]
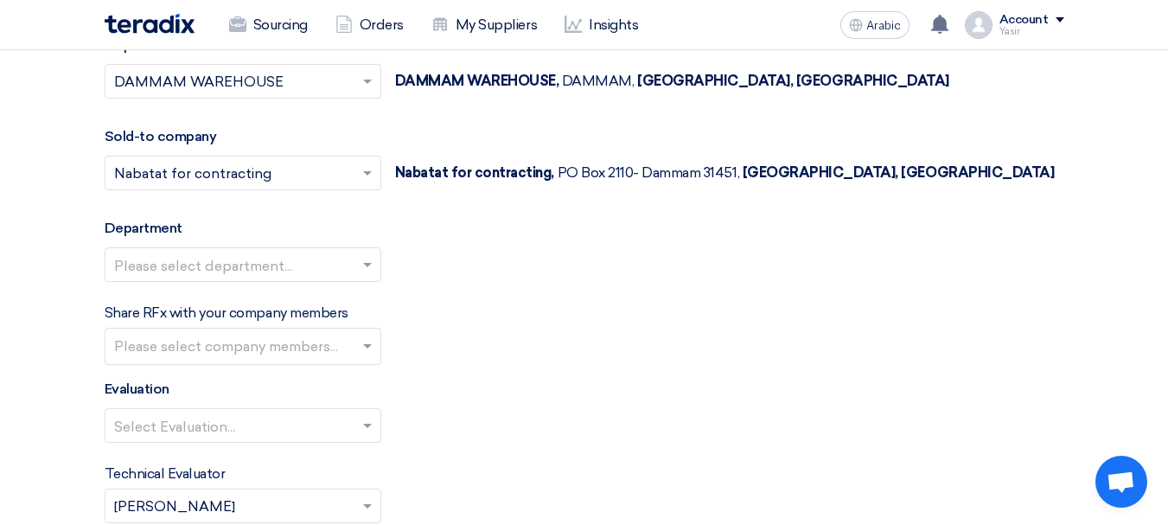
click at [252, 281] on ng-select "Please select department..." at bounding box center [243, 264] width 277 height 35
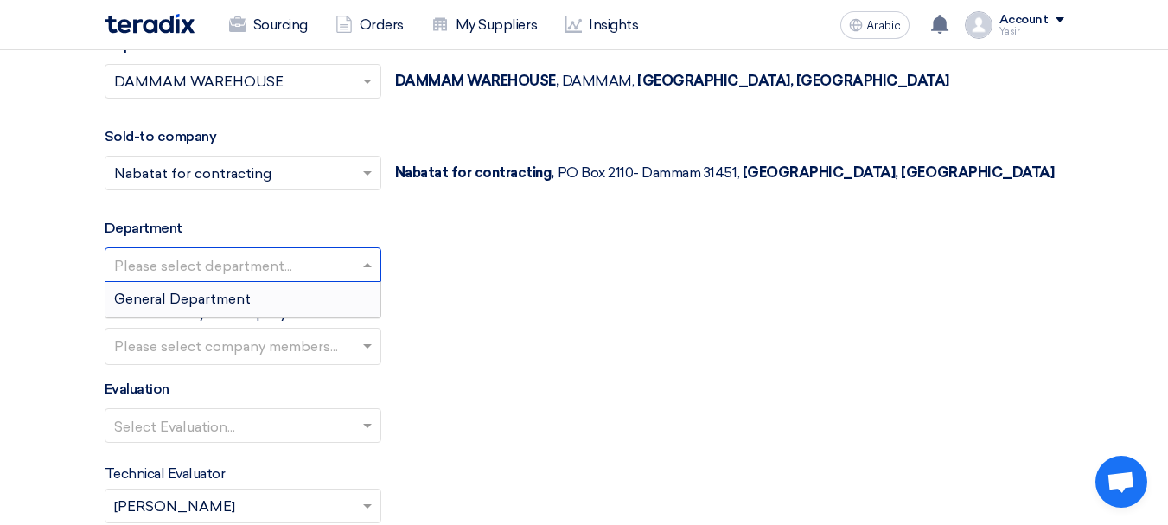
click at [225, 302] on font "General Department" at bounding box center [182, 299] width 137 height 16
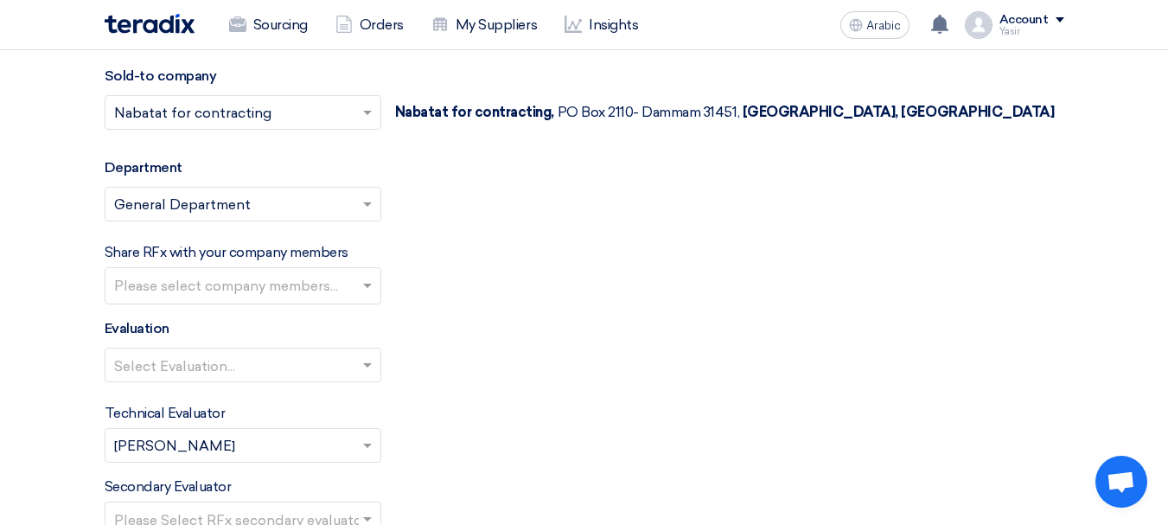
scroll to position [2165, 0]
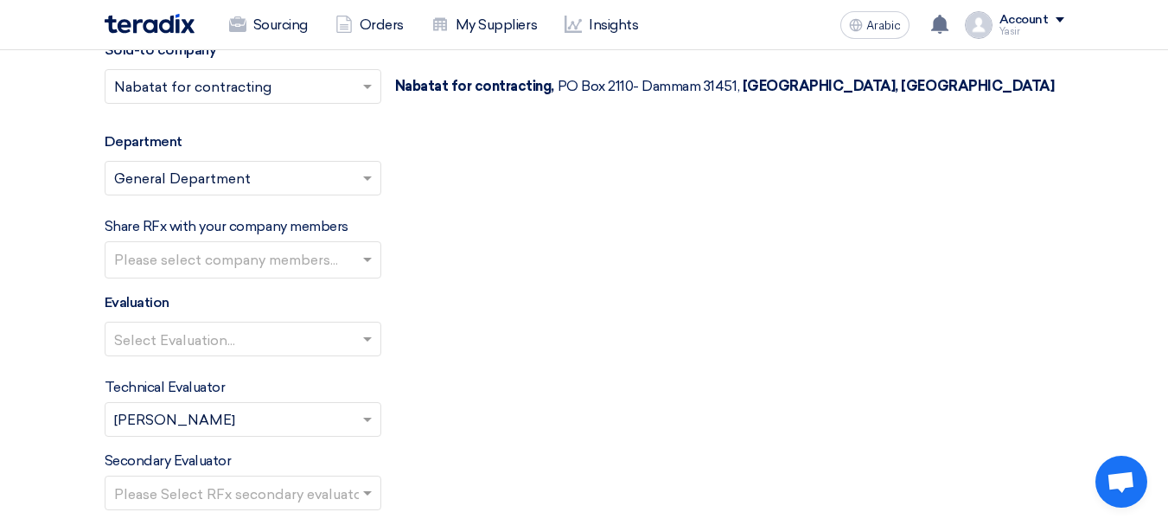
click at [278, 349] on input "text" at bounding box center [234, 340] width 240 height 29
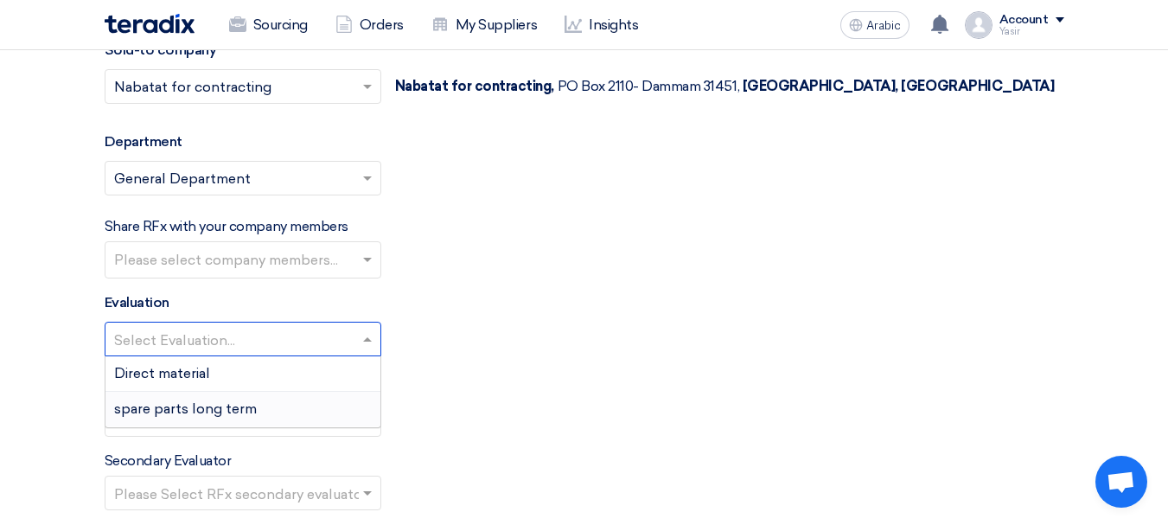
click at [189, 405] on font "spare parts long term" at bounding box center [185, 408] width 143 height 16
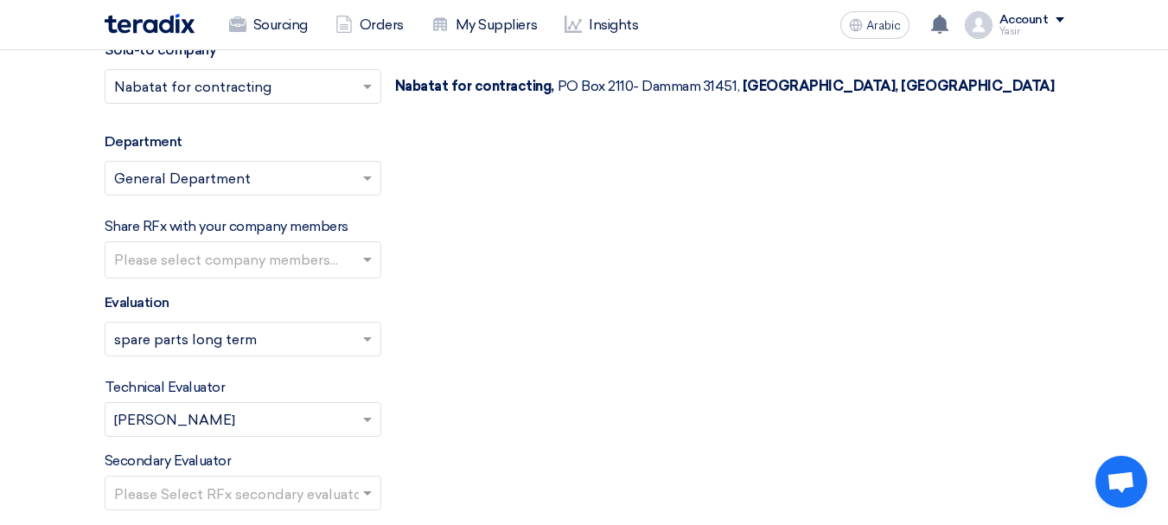
scroll to position [2338, 0]
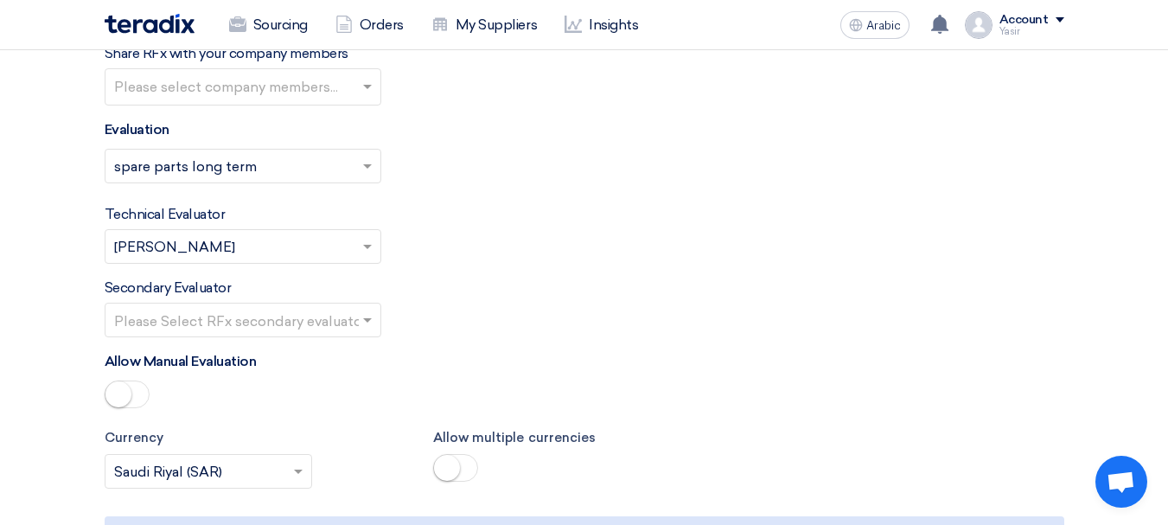
click at [220, 314] on input "text" at bounding box center [234, 321] width 240 height 29
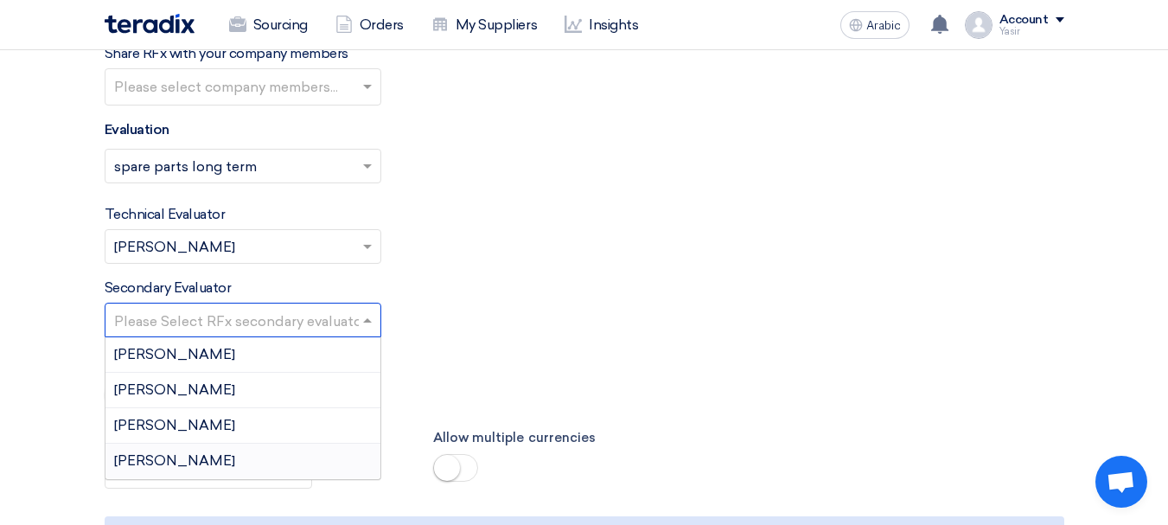
click at [156, 478] on ng-dropdown-panel "Ahmed Koura Mirghani Ali Sharif Ayad Yasir Ali" at bounding box center [243, 408] width 277 height 144
click at [167, 463] on div "[PERSON_NAME]" at bounding box center [242, 461] width 275 height 35
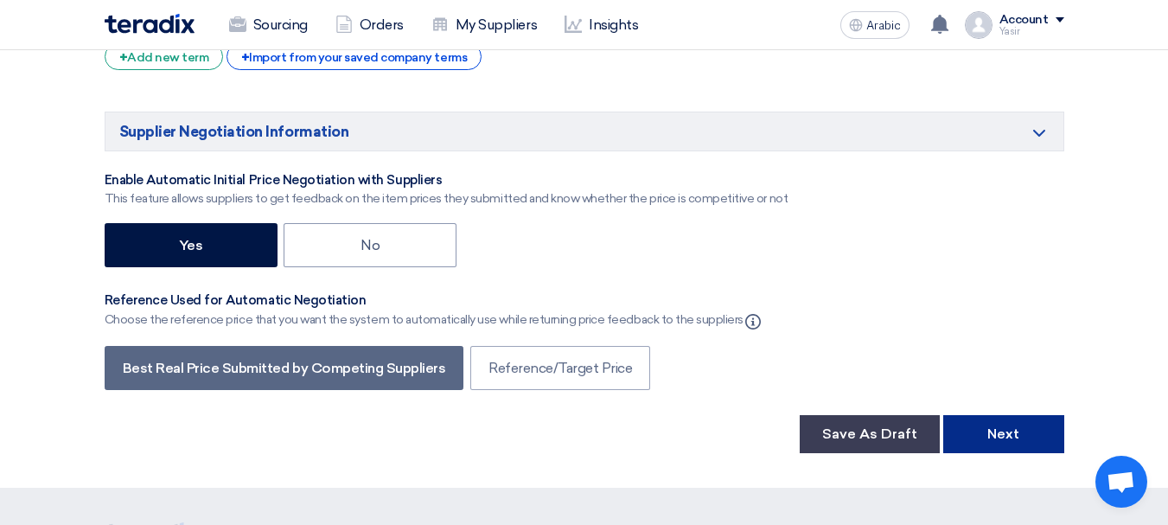
scroll to position [2943, 0]
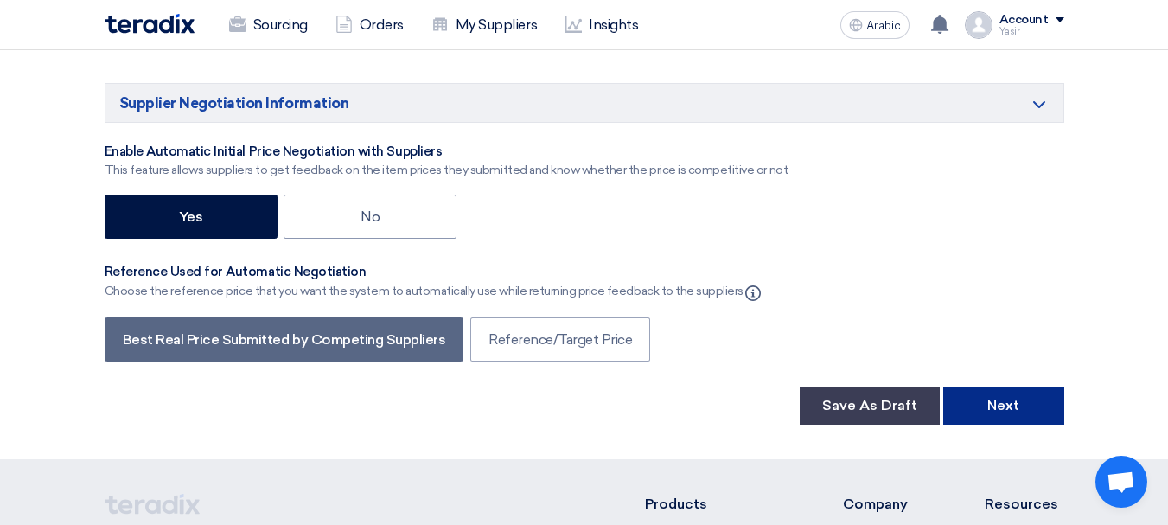
click at [998, 413] on font "Next" at bounding box center [1003, 405] width 32 height 16
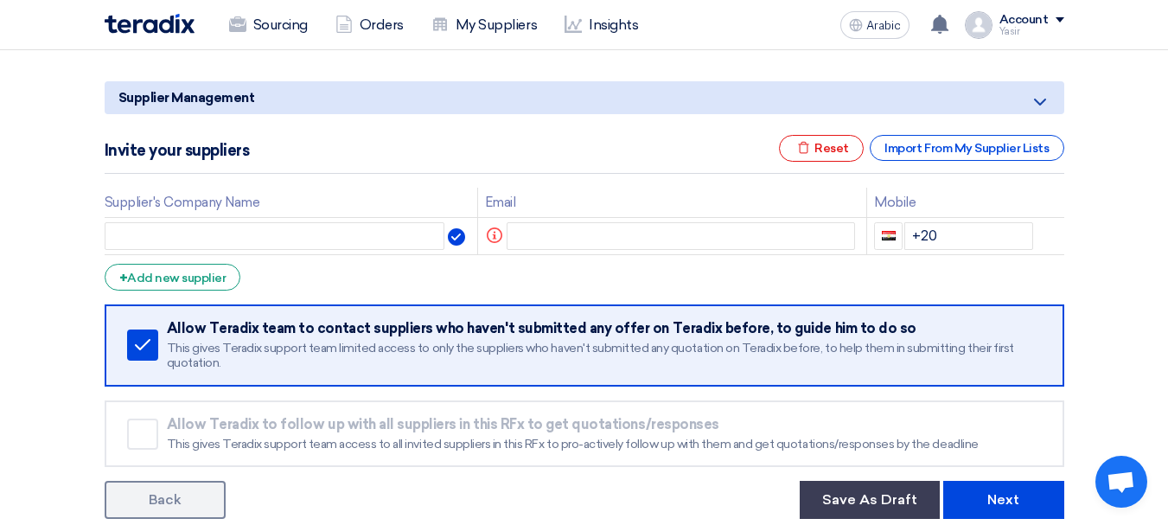
scroll to position [259, 0]
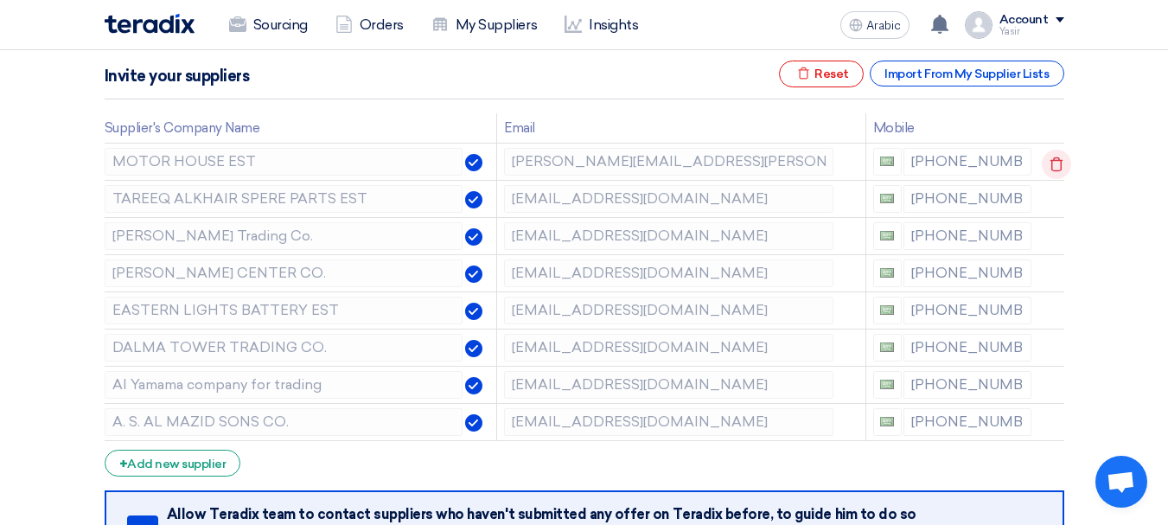
click at [1047, 164] on icon at bounding box center [1056, 164] width 29 height 29
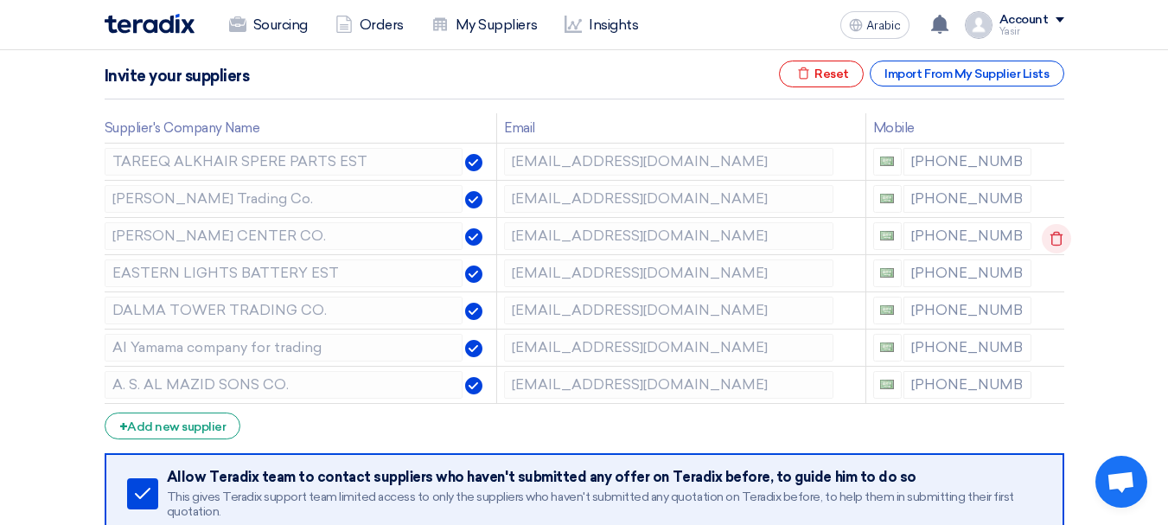
click at [1054, 236] on icon at bounding box center [1056, 238] width 29 height 29
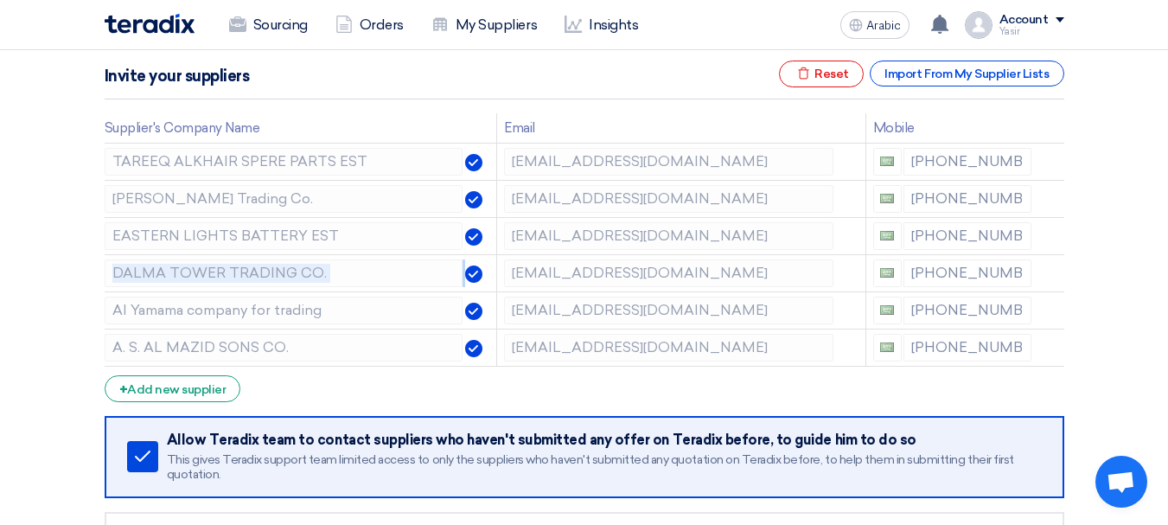
click at [0, 0] on icon at bounding box center [0, 0] width 0 height 0
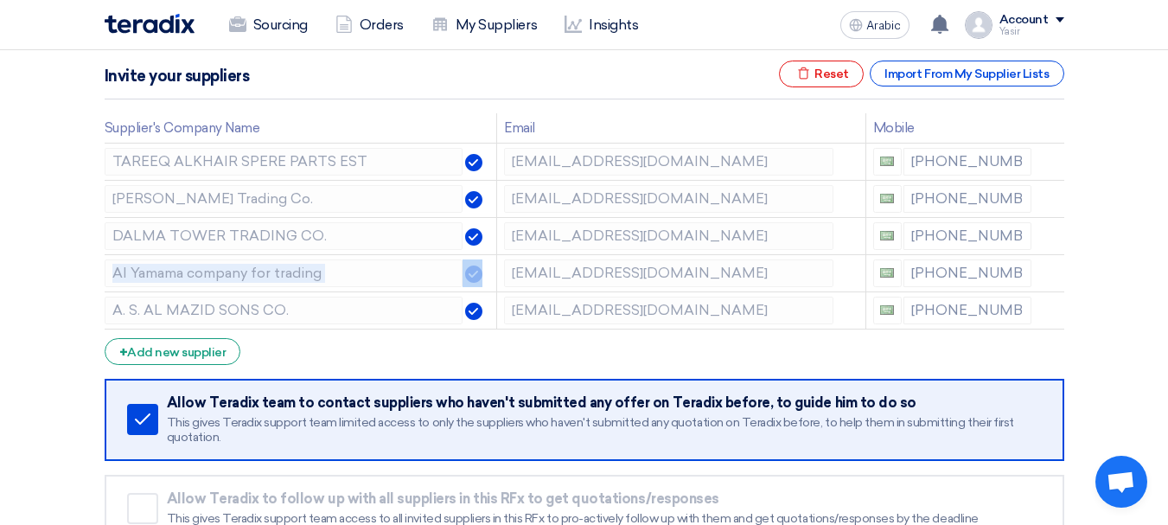
click at [0, 0] on icon at bounding box center [0, 0] width 0 height 0
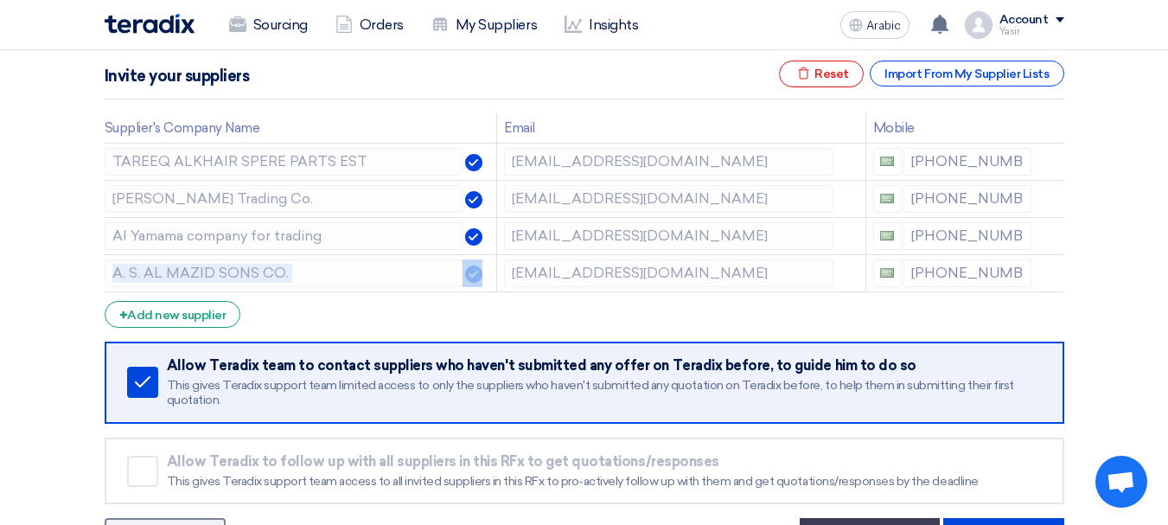
click at [0, 0] on icon at bounding box center [0, 0] width 0 height 0
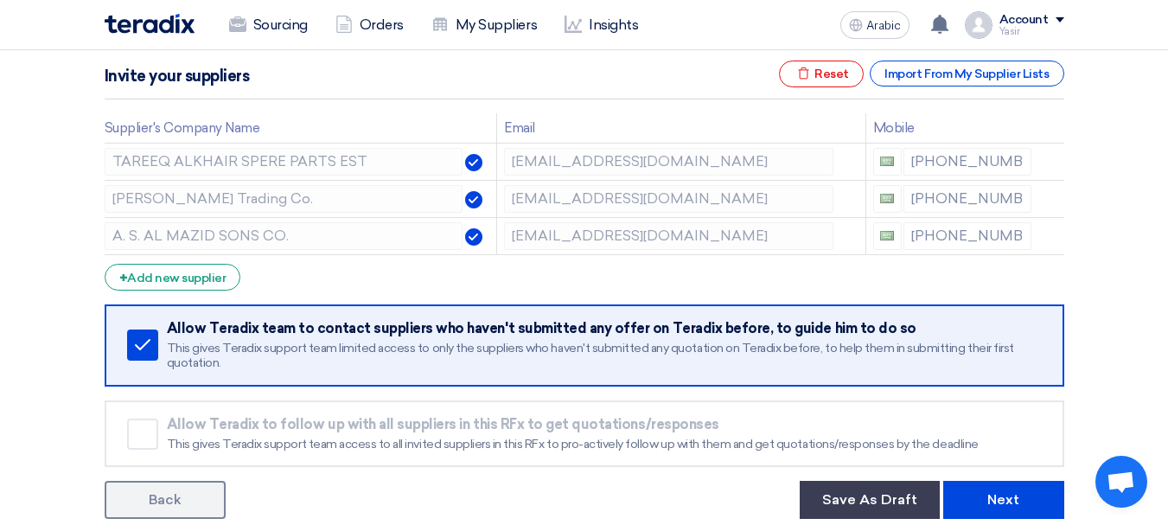
click at [0, 0] on icon at bounding box center [0, 0] width 0 height 0
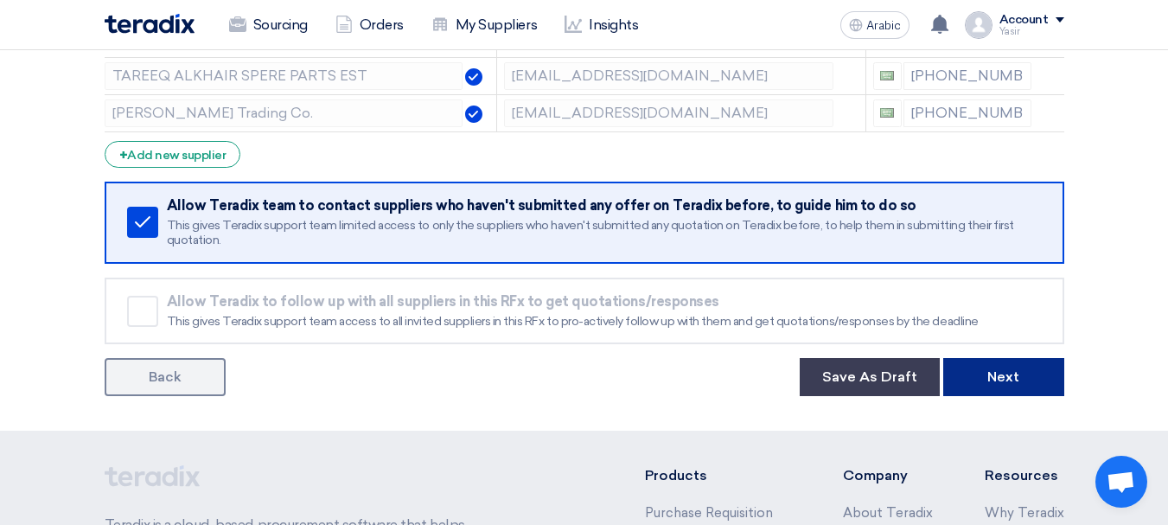
scroll to position [346, 0]
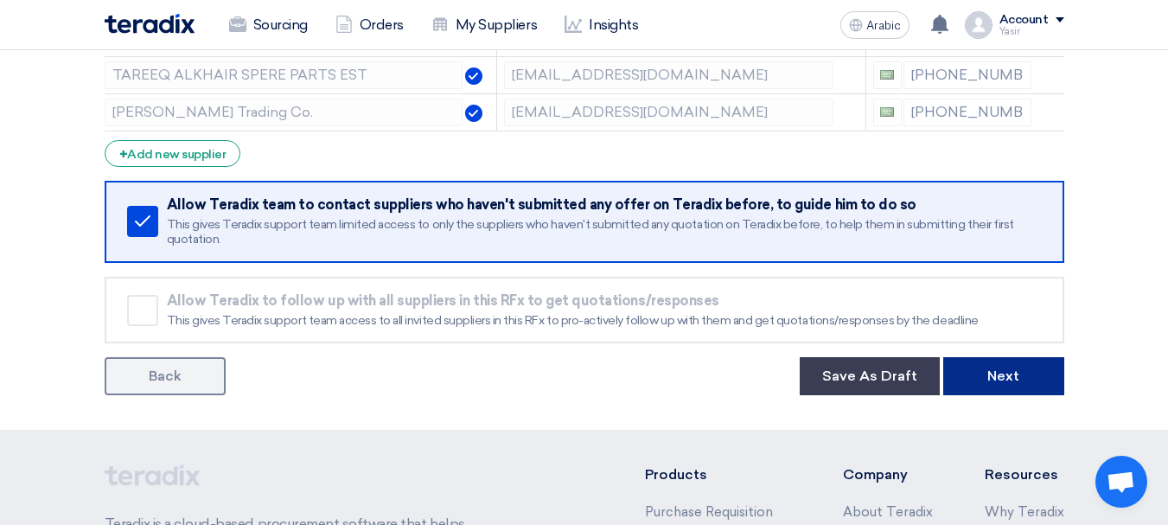
click at [1010, 368] on font "Next" at bounding box center [1003, 375] width 32 height 16
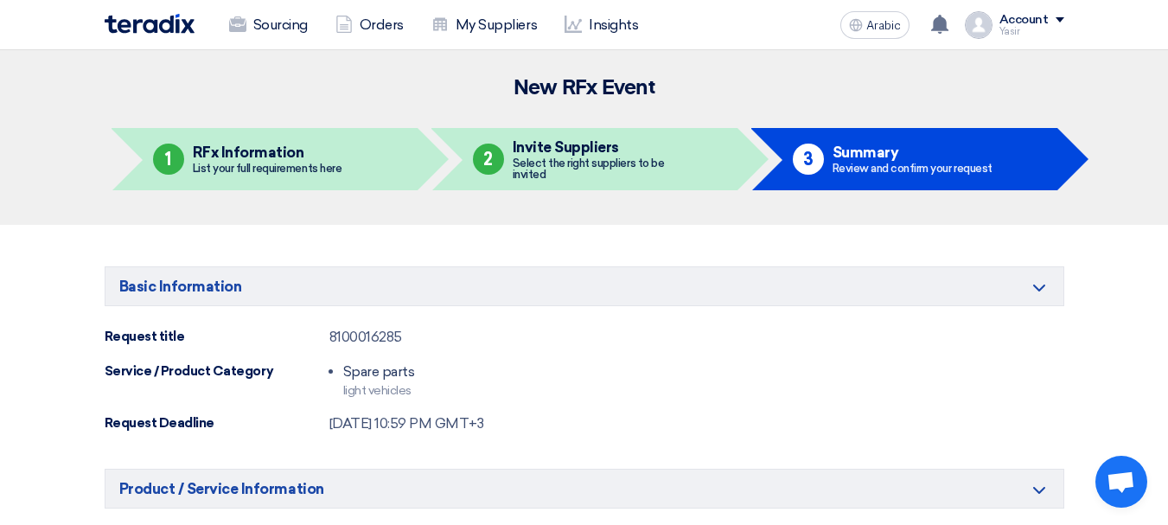
click at [367, 329] on font "8100016285" at bounding box center [365, 337] width 73 height 16
copy font "8100016285"
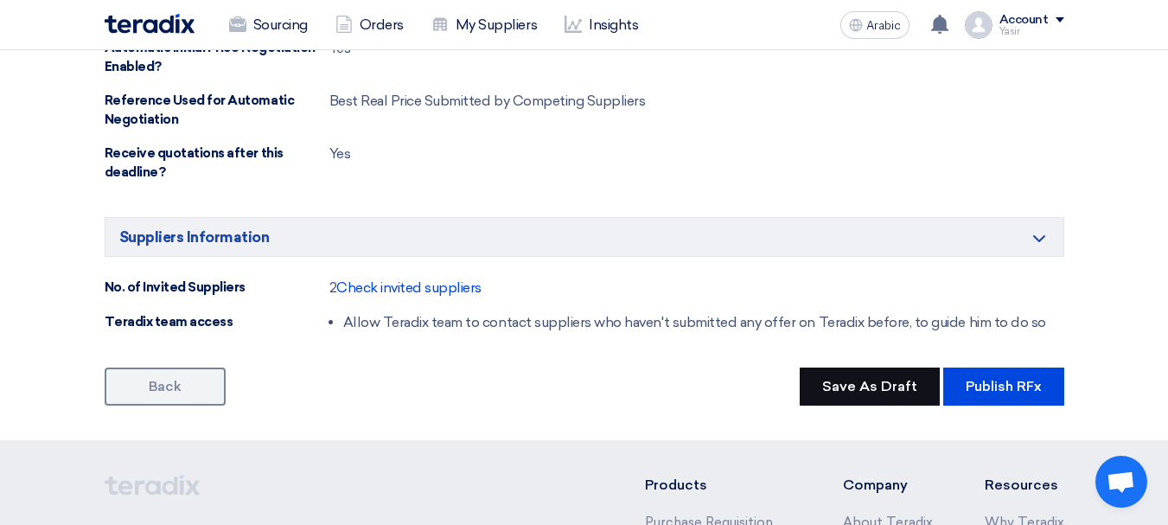
scroll to position [1124, 0]
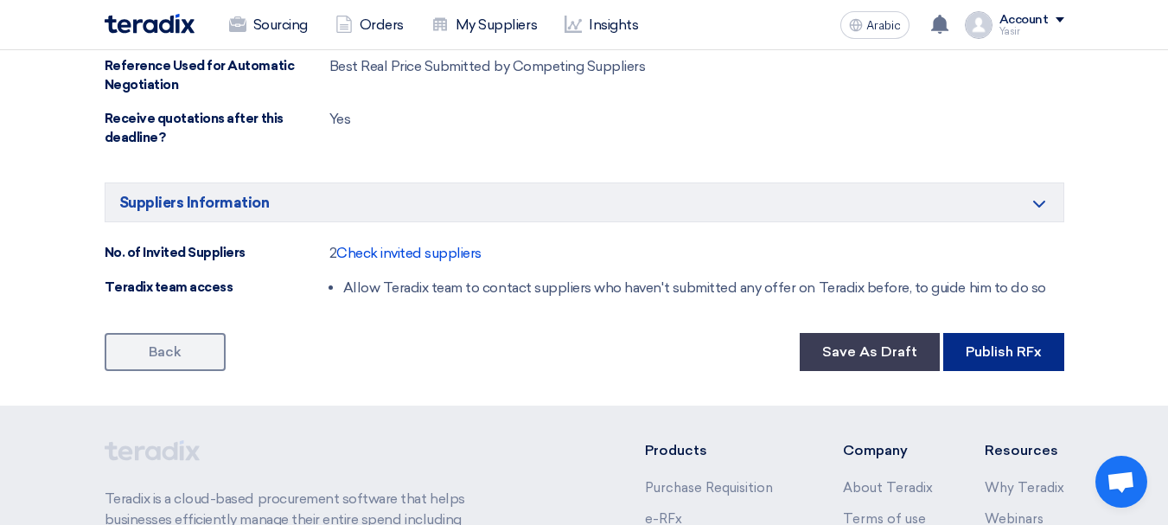
click at [985, 354] on font "Publish RFx" at bounding box center [1004, 351] width 76 height 16
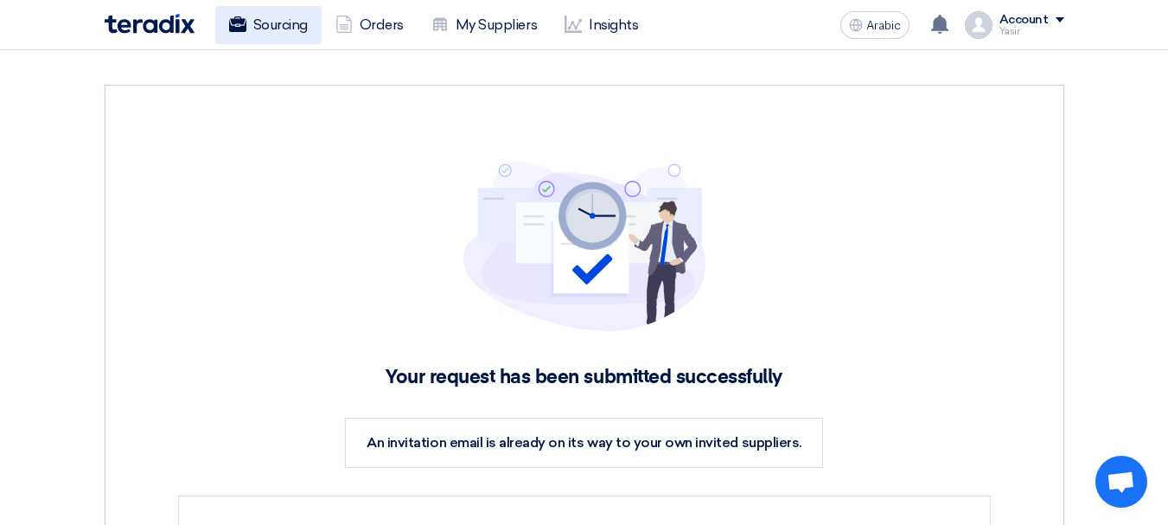
click at [253, 24] on font "Sourcing" at bounding box center [280, 24] width 54 height 16
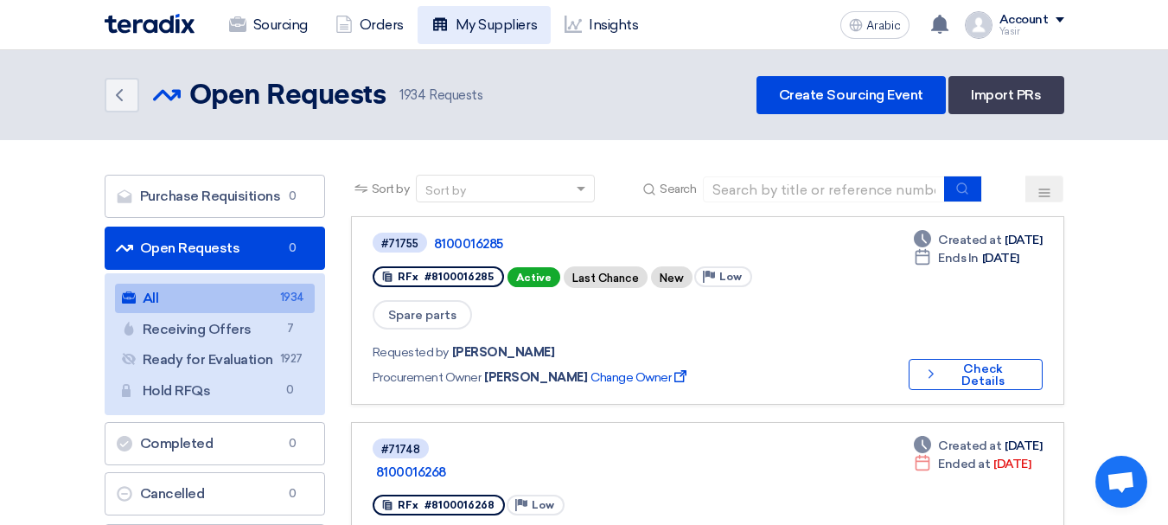
click at [499, 20] on font "My Suppliers" at bounding box center [496, 24] width 81 height 16
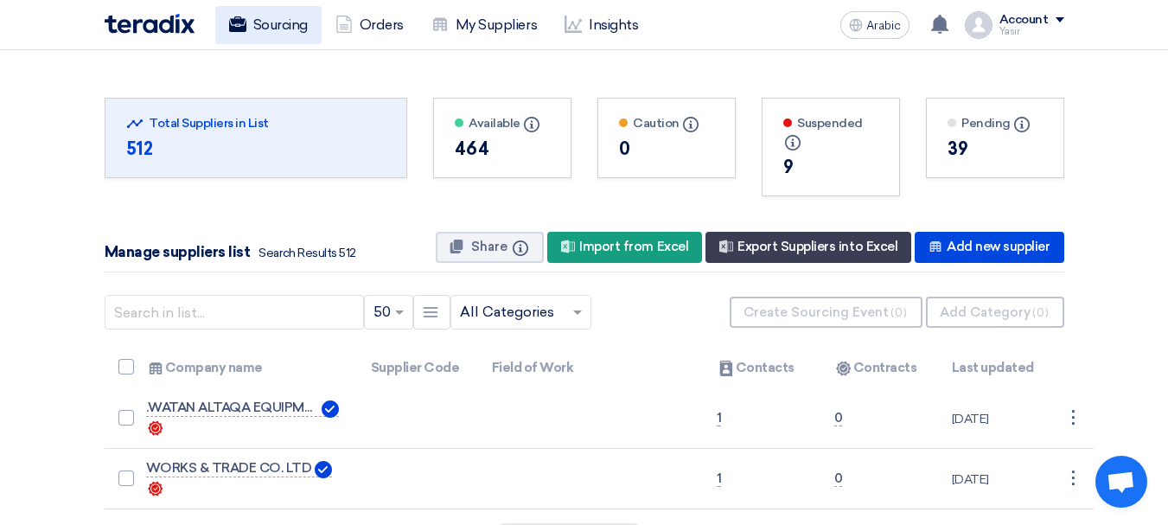
click at [269, 9] on link "Sourcing" at bounding box center [268, 25] width 106 height 38
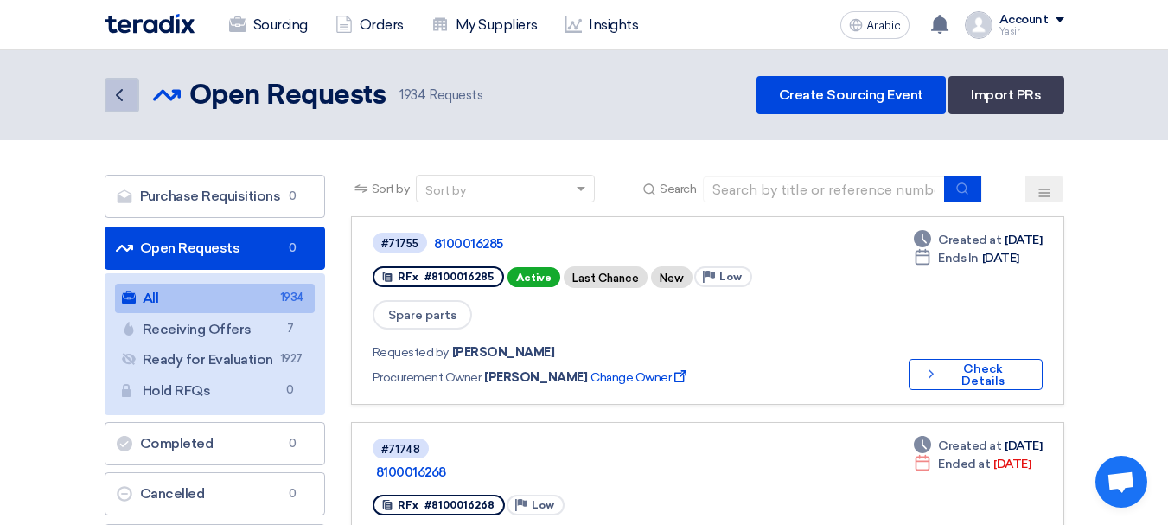
click at [118, 98] on icon "Back" at bounding box center [119, 95] width 21 height 21
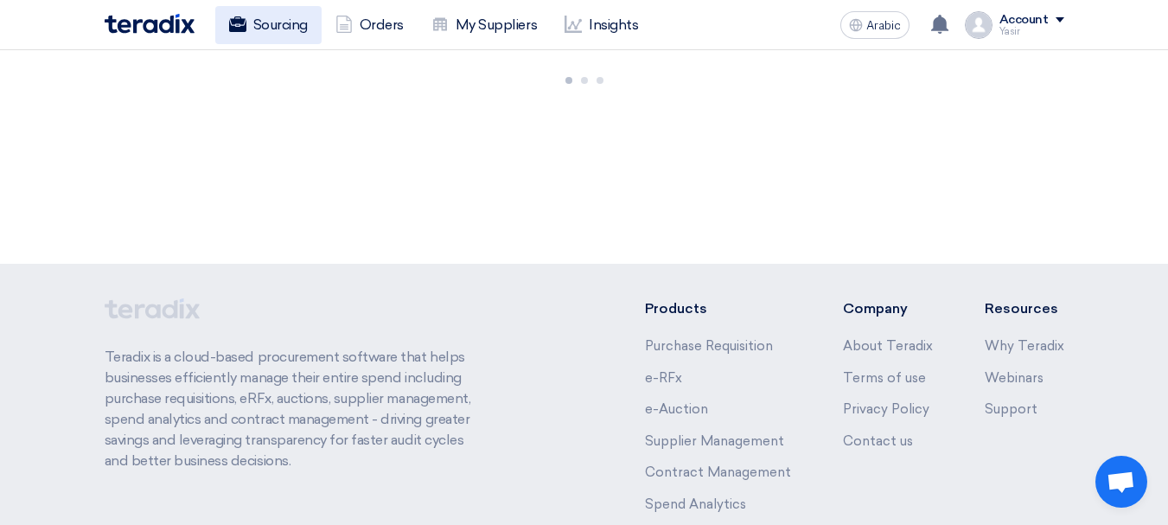
click at [285, 24] on font "Sourcing" at bounding box center [280, 24] width 54 height 16
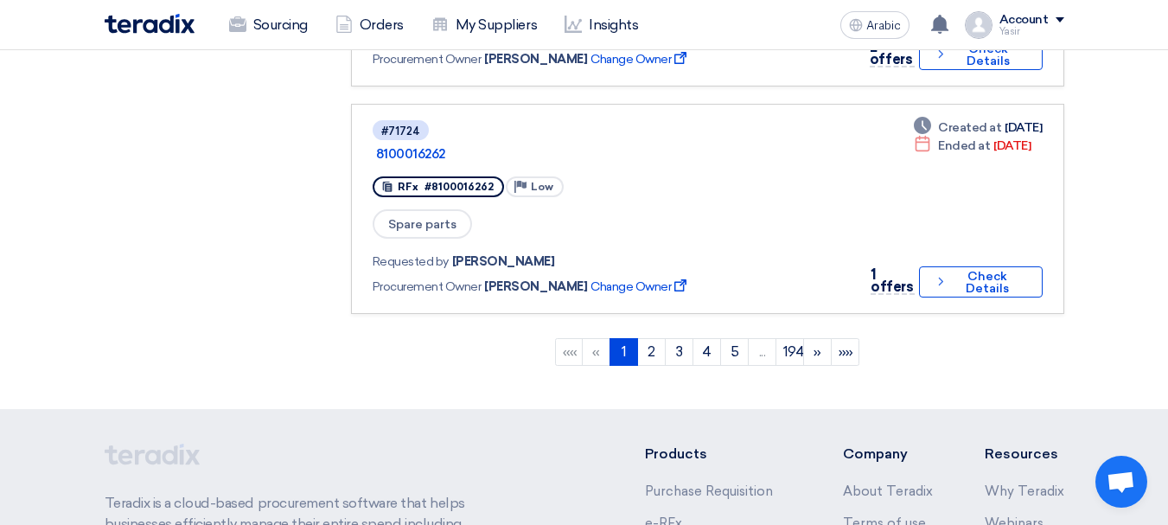
scroll to position [2162, 0]
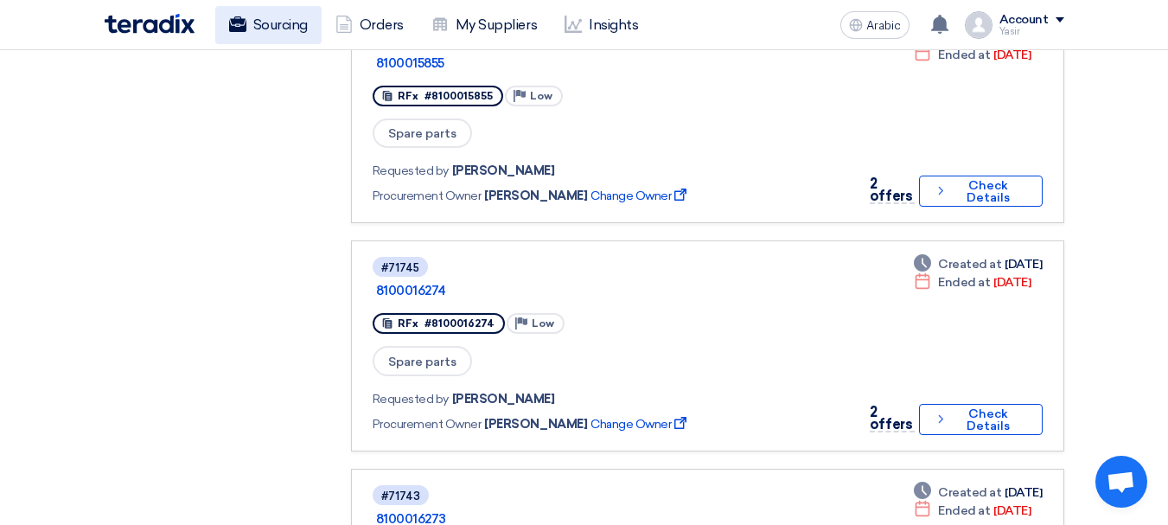
click at [302, 23] on font "Sourcing" at bounding box center [280, 24] width 54 height 16
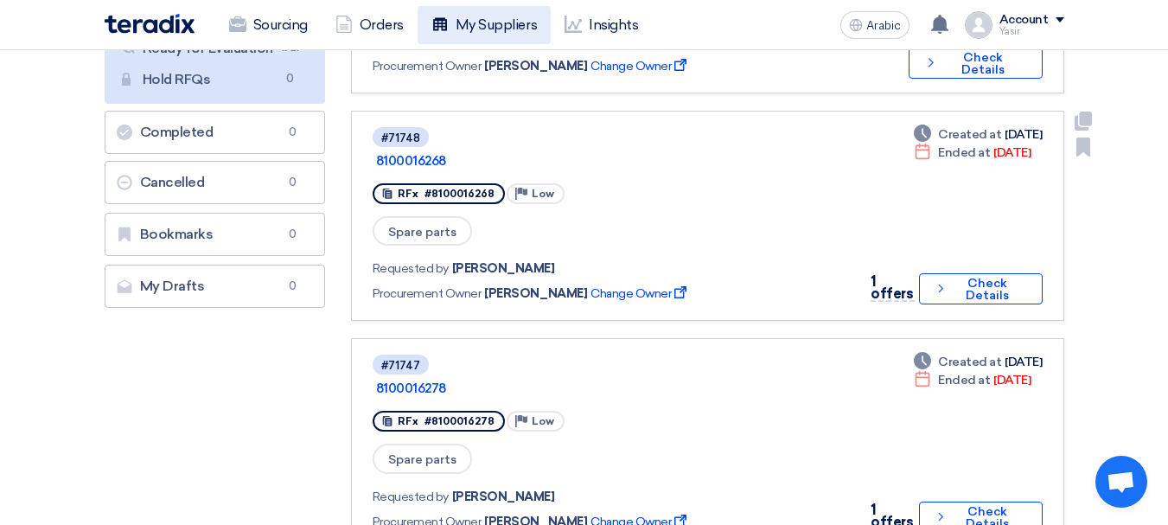
scroll to position [0, 0]
